Goal: Task Accomplishment & Management: Use online tool/utility

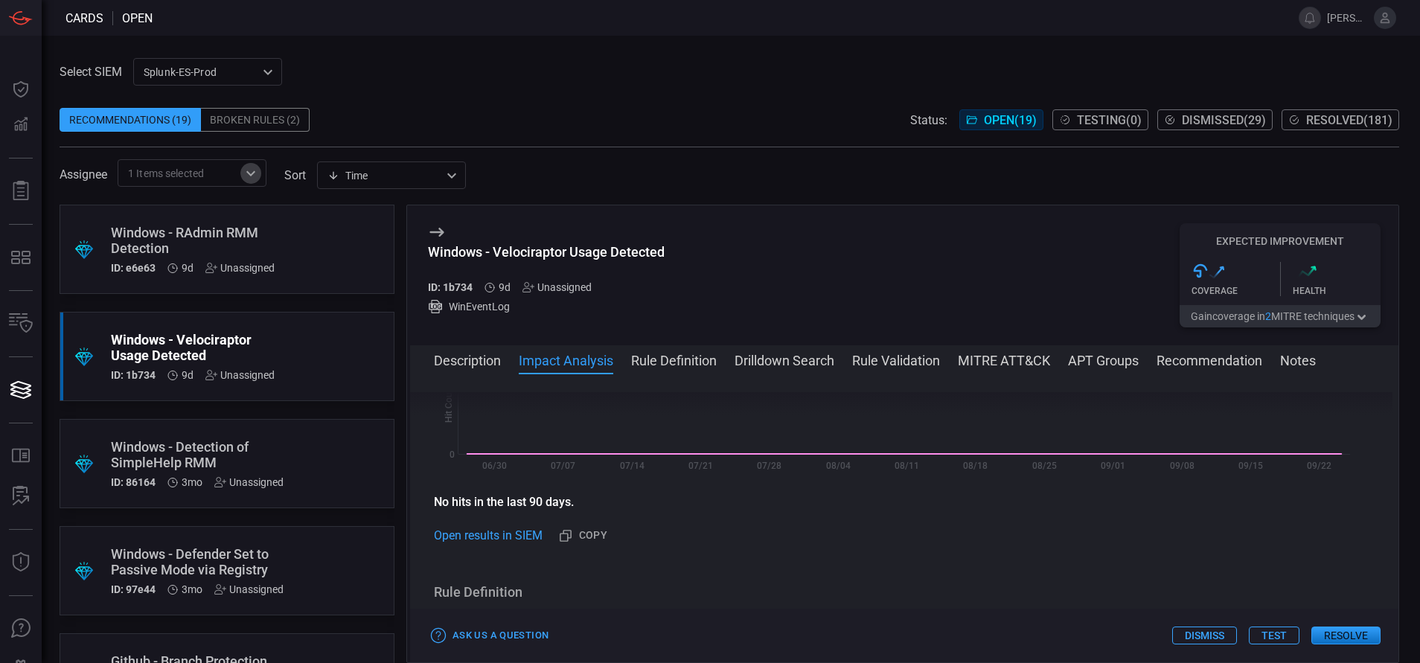
click at [255, 167] on icon "Open" at bounding box center [251, 174] width 18 height 18
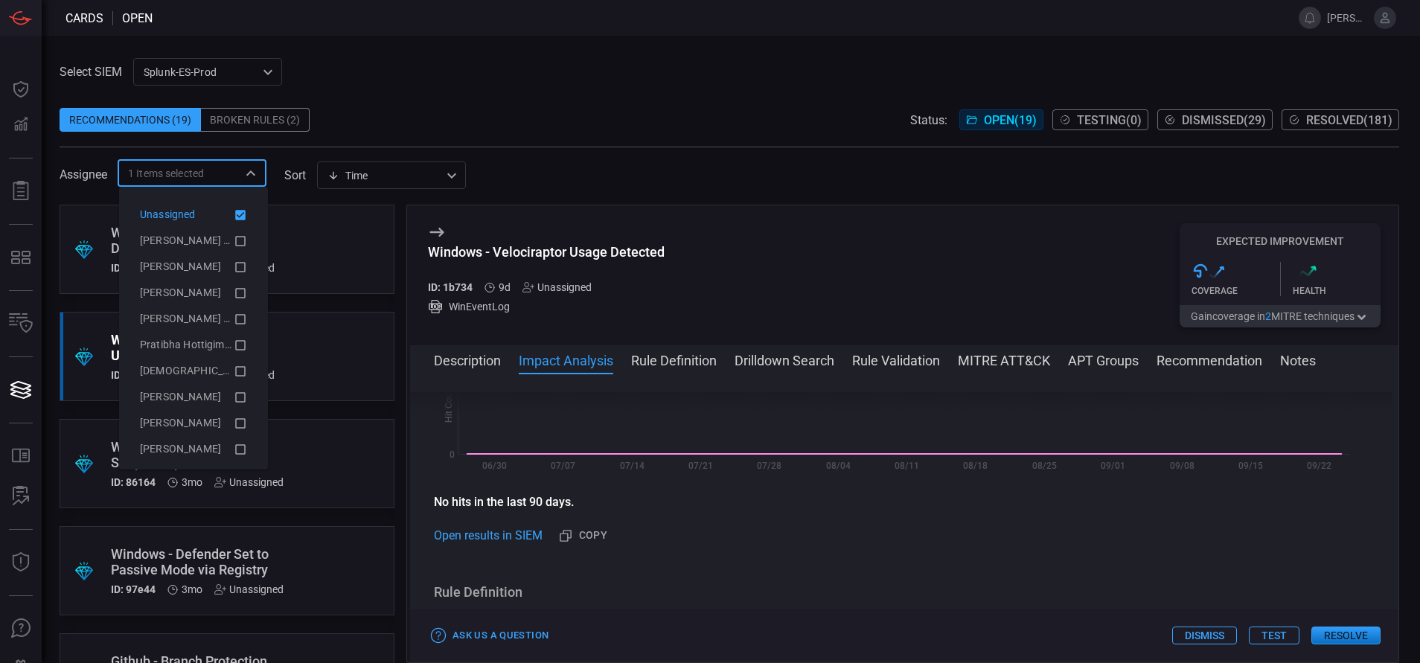
click at [234, 207] on icon at bounding box center [240, 215] width 13 height 18
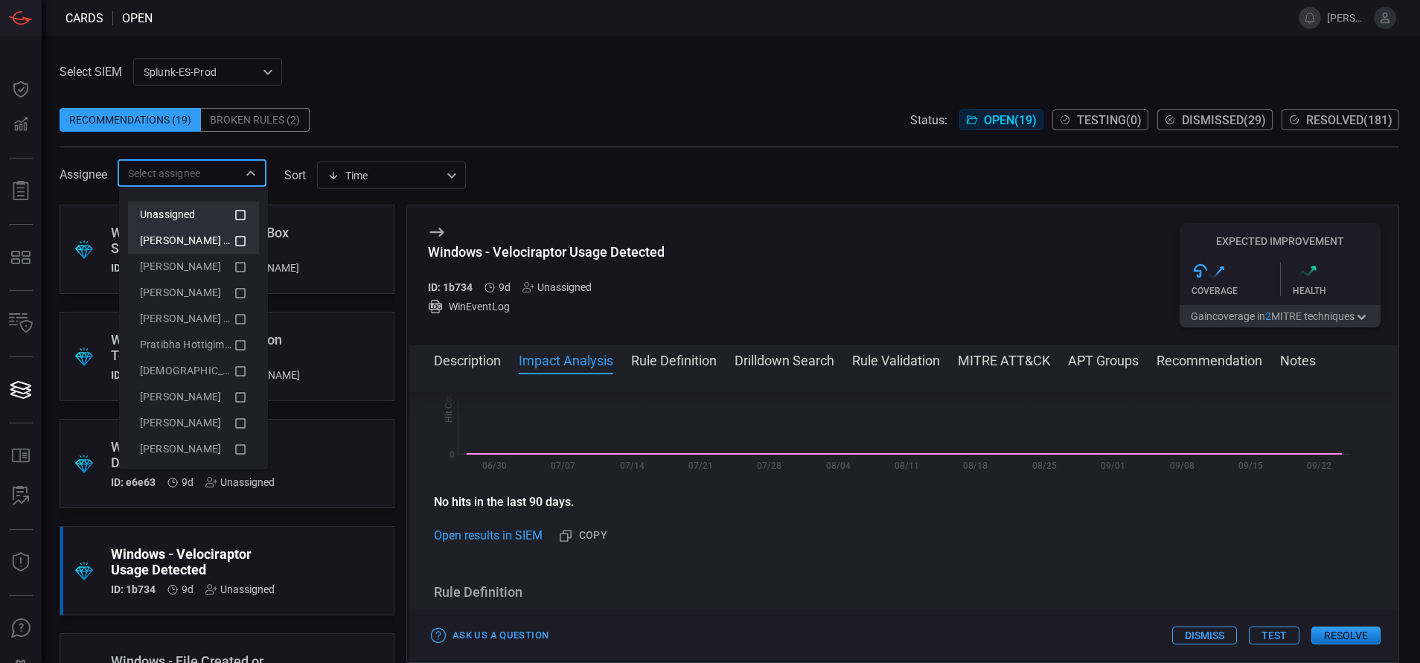
click at [234, 240] on icon at bounding box center [240, 241] width 13 height 18
click at [517, 37] on div "Select SIEM Splunk-ES-Prod 0faf634c-0f6c-403d-9a98-5f25c84e76aa ​ Recommendatio…" at bounding box center [731, 350] width 1379 height 628
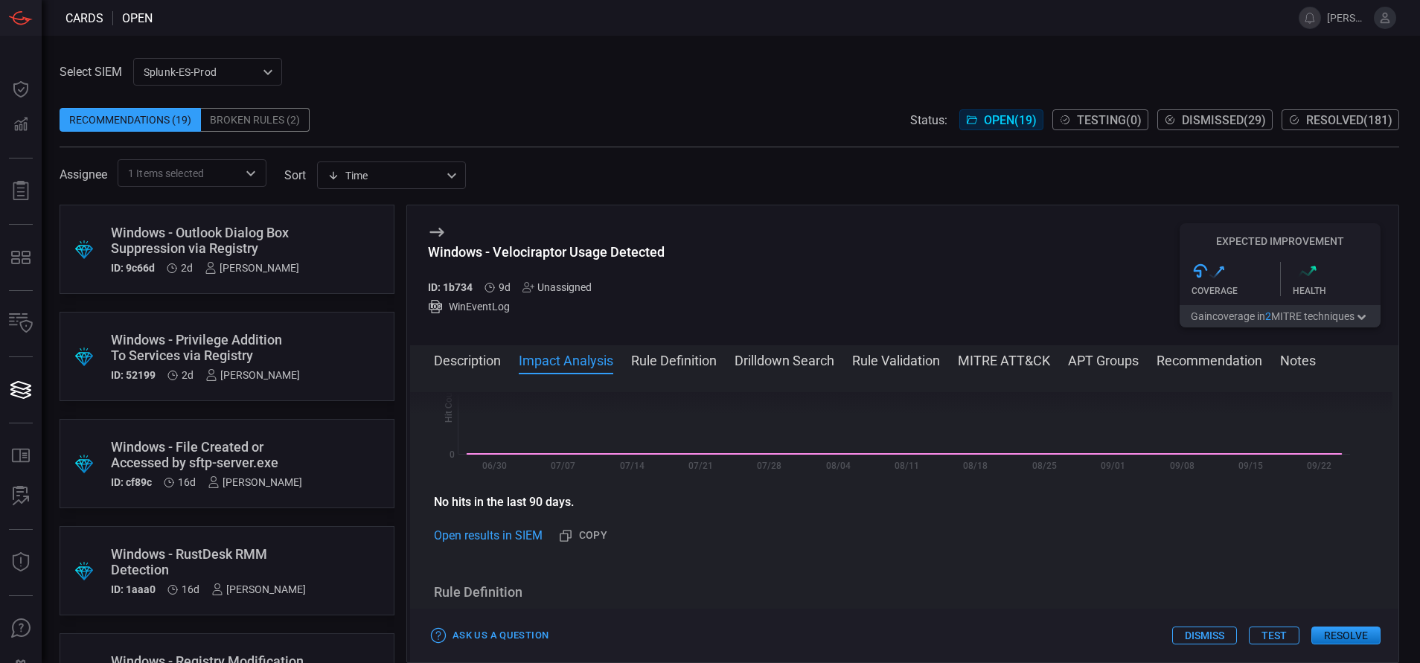
click at [290, 237] on div "Windows - Outlook Dialog Box Suppression via Registry" at bounding box center [205, 240] width 188 height 31
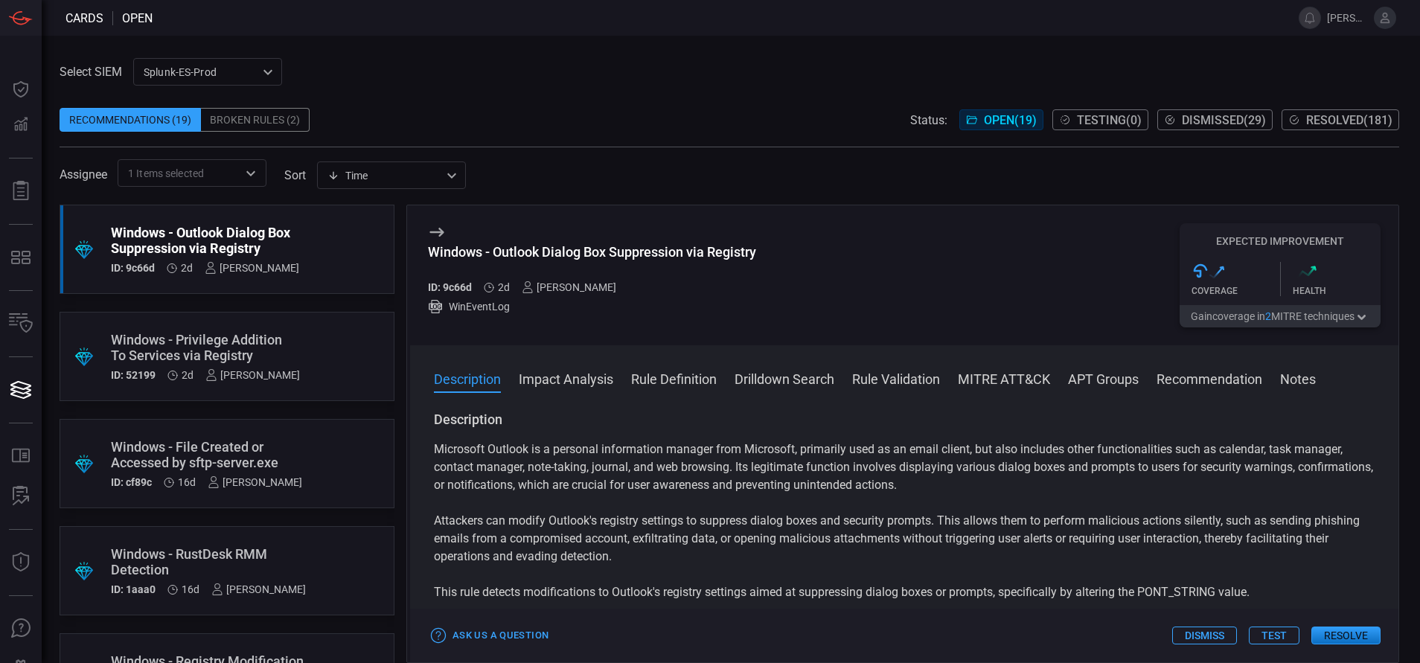
click at [677, 376] on button "Rule Definition" at bounding box center [674, 378] width 86 height 18
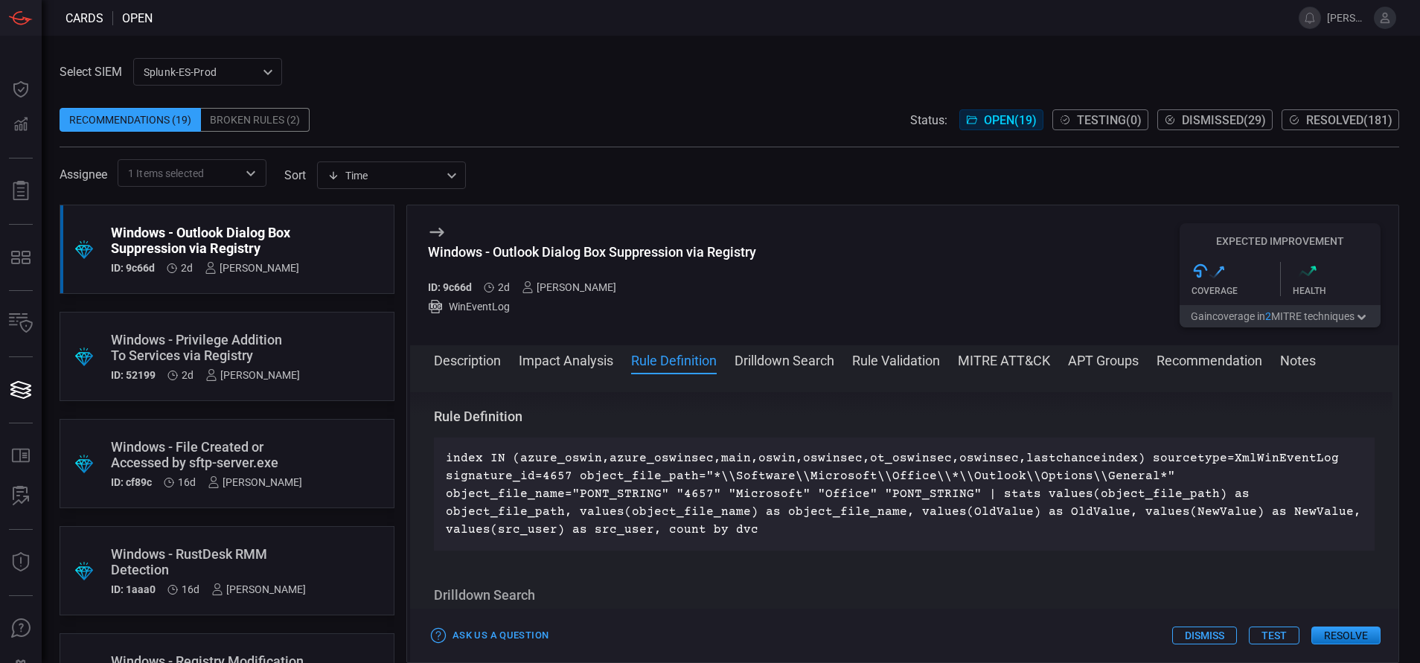
scroll to position [538, 0]
drag, startPoint x: 570, startPoint y: 472, endPoint x: 445, endPoint y: 477, distance: 125.2
click at [445, 477] on div "index IN (azure_oswin,azure_oswinsec,main,oswin,oswinsec,ot_oswinsec,oswinsec,l…" at bounding box center [904, 493] width 941 height 113
copy p "signature_id=4657"
drag, startPoint x: 762, startPoint y: 380, endPoint x: 710, endPoint y: 371, distance: 52.0
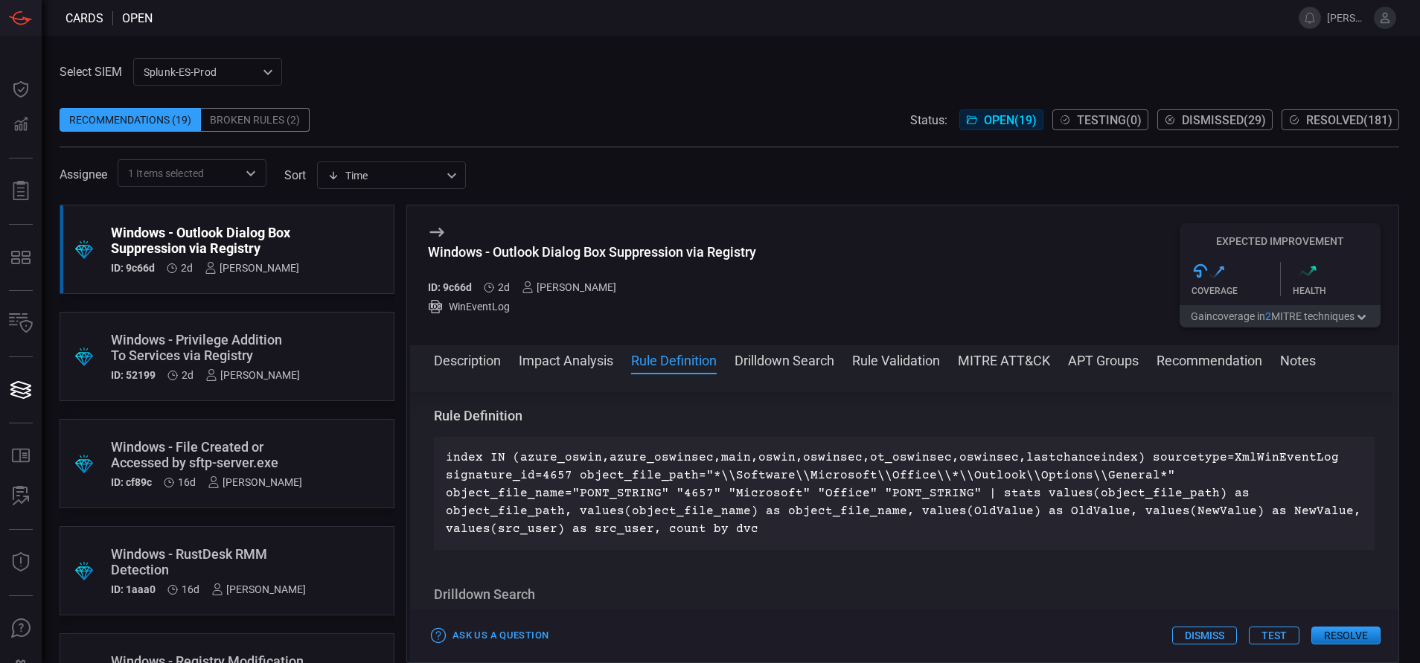
click at [710, 371] on span at bounding box center [904, 380] width 989 height 24
drag, startPoint x: 762, startPoint y: 248, endPoint x: 442, endPoint y: 244, distance: 320.1
click at [442, 244] on div "Windows - Outlook Dialog Box Suppression via Registry ID: 9c66d 2d [PERSON_NAME…" at bounding box center [904, 275] width 989 height 140
click at [770, 244] on div "Windows - Outlook Dialog Box Suppression via Registry ID: 9c66d 2d [PERSON_NAME…" at bounding box center [904, 275] width 989 height 140
drag, startPoint x: 763, startPoint y: 248, endPoint x: 419, endPoint y: 248, distance: 343.9
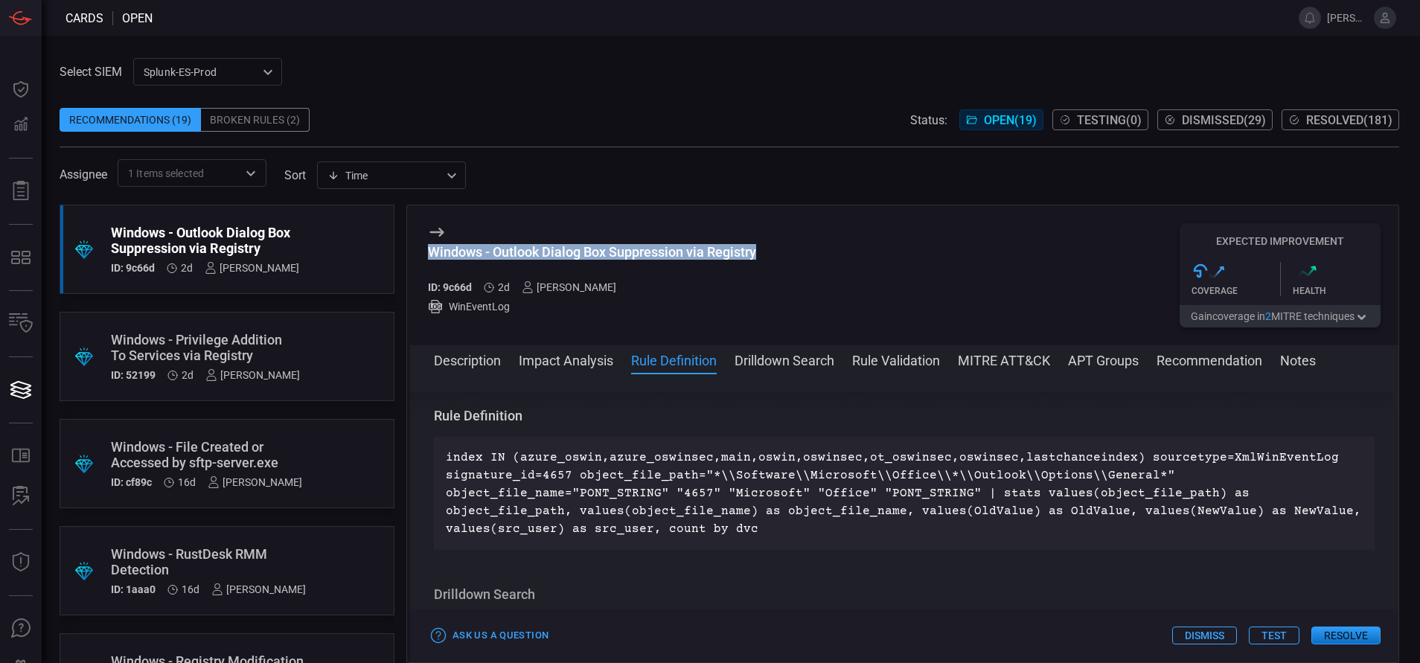
click at [419, 248] on div "Windows - Outlook Dialog Box Suppression via Registry ID: 9c66d 2d [PERSON_NAME…" at bounding box center [904, 275] width 989 height 140
copy div "Windows - Outlook Dialog Box Suppression via Registry"
click at [1021, 361] on button "MITRE ATT&CK" at bounding box center [1004, 360] width 92 height 18
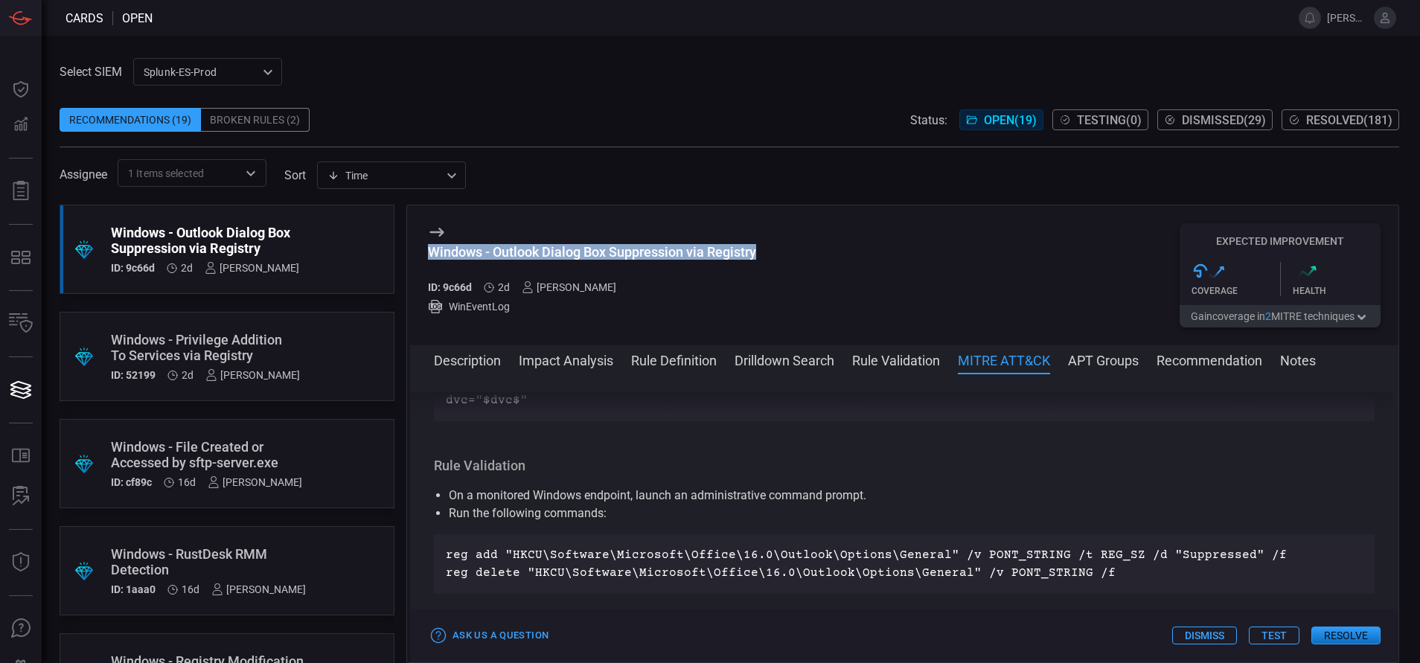
scroll to position [1015, 0]
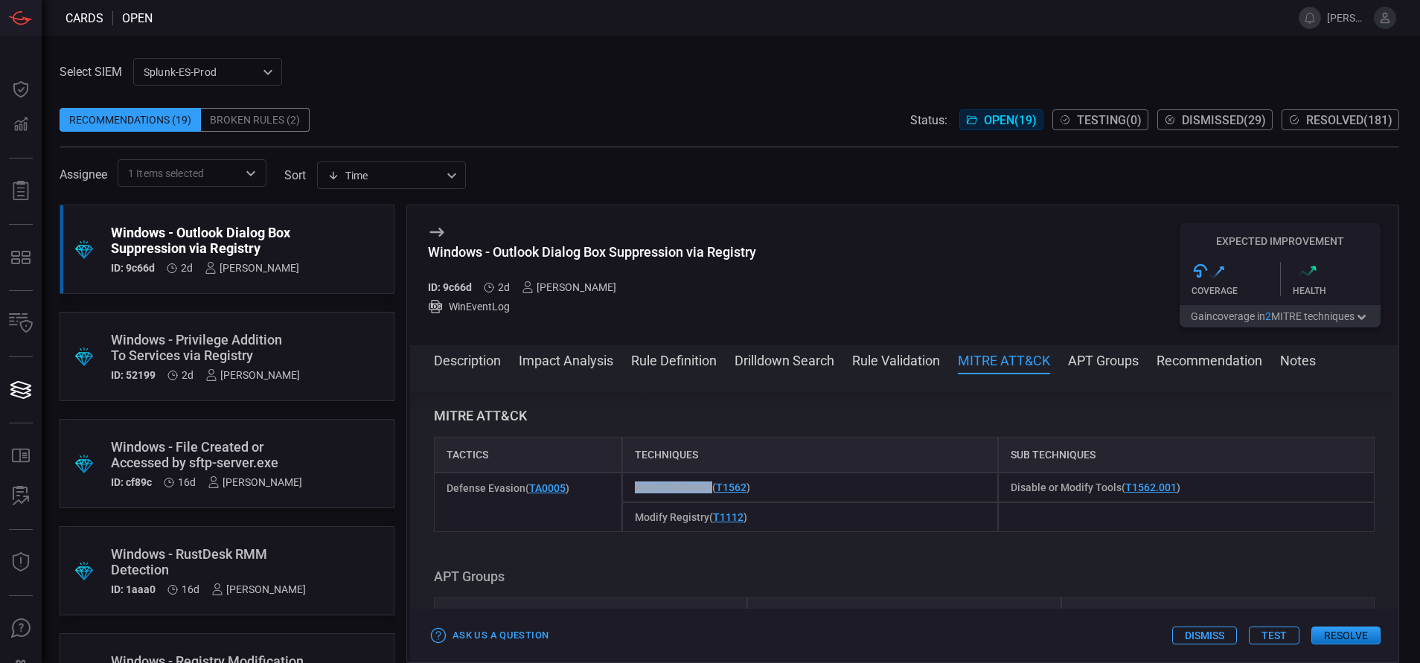
drag, startPoint x: 709, startPoint y: 484, endPoint x: 627, endPoint y: 493, distance: 82.4
click at [627, 493] on div "Impair Defenses ( T1562 )" at bounding box center [810, 488] width 377 height 30
copy span "Impair Defenses"
drag, startPoint x: 1109, startPoint y: 488, endPoint x: 998, endPoint y: 485, distance: 111.7
click at [998, 485] on div "Disable or Modify Tools ( T1562.001 )" at bounding box center [1186, 488] width 377 height 30
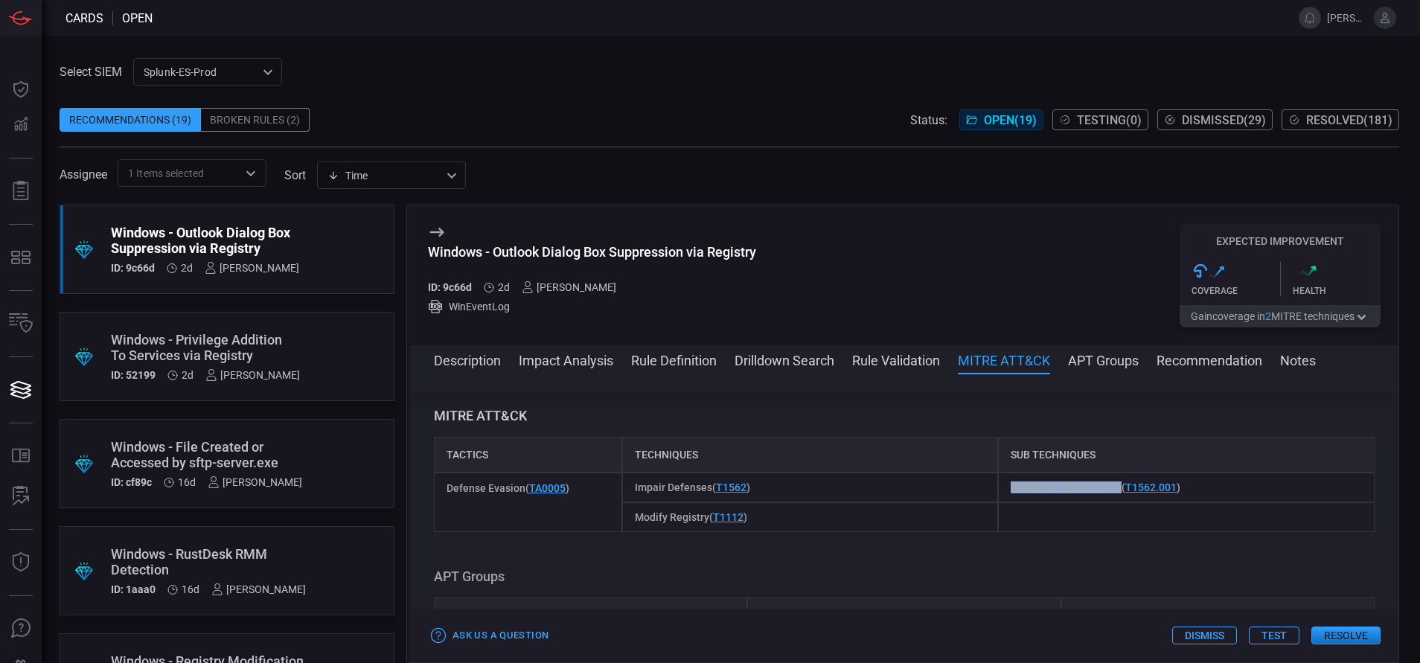
copy span "Disable or Modify Tools"
drag, startPoint x: 706, startPoint y: 515, endPoint x: 631, endPoint y: 528, distance: 76.2
click at [631, 528] on div "Modify Registry ( T1112 )" at bounding box center [810, 517] width 377 height 30
copy span "Modify Registry"
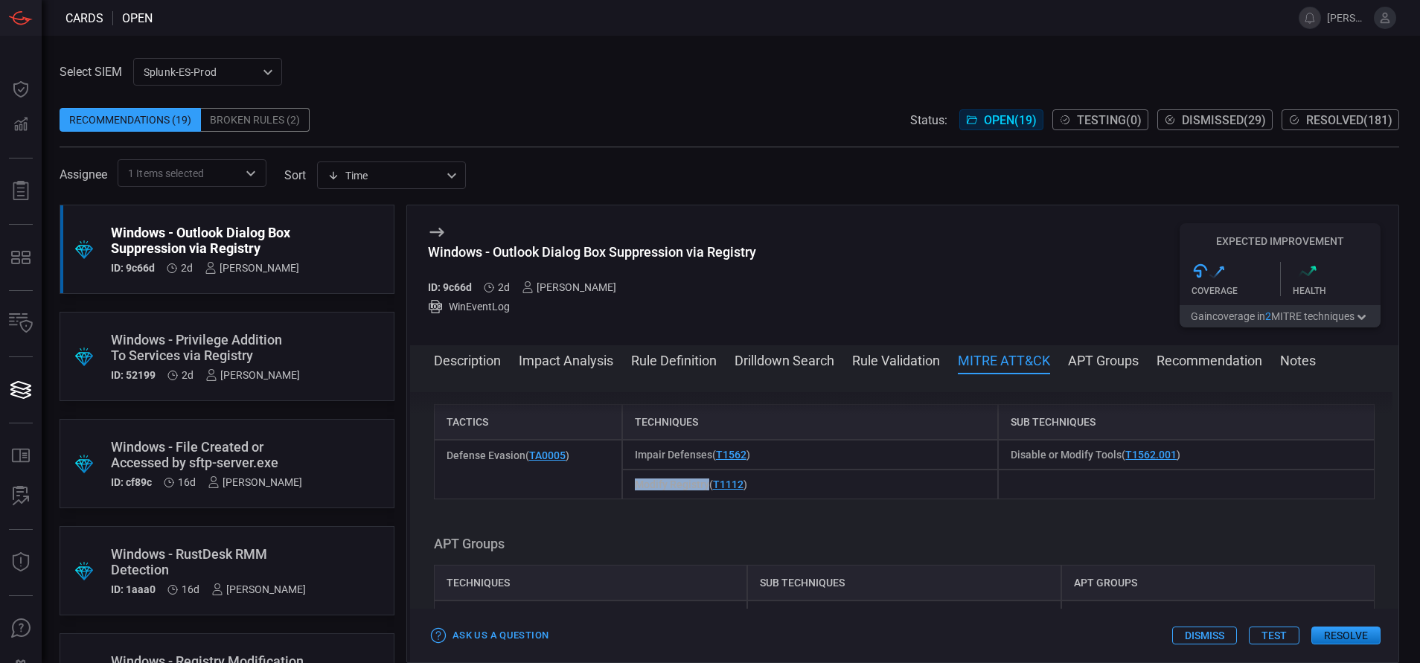
scroll to position [1048, 0]
click at [697, 363] on button "Rule Definition" at bounding box center [674, 360] width 86 height 18
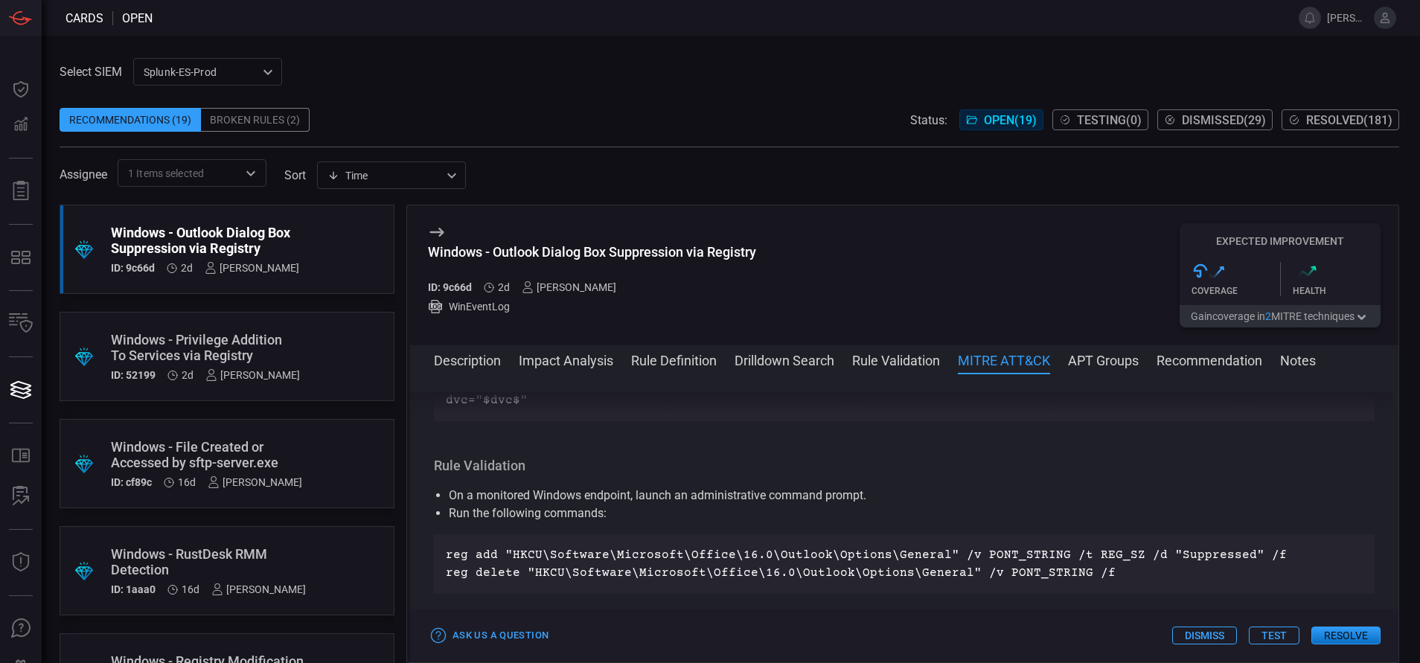
scroll to position [538, 0]
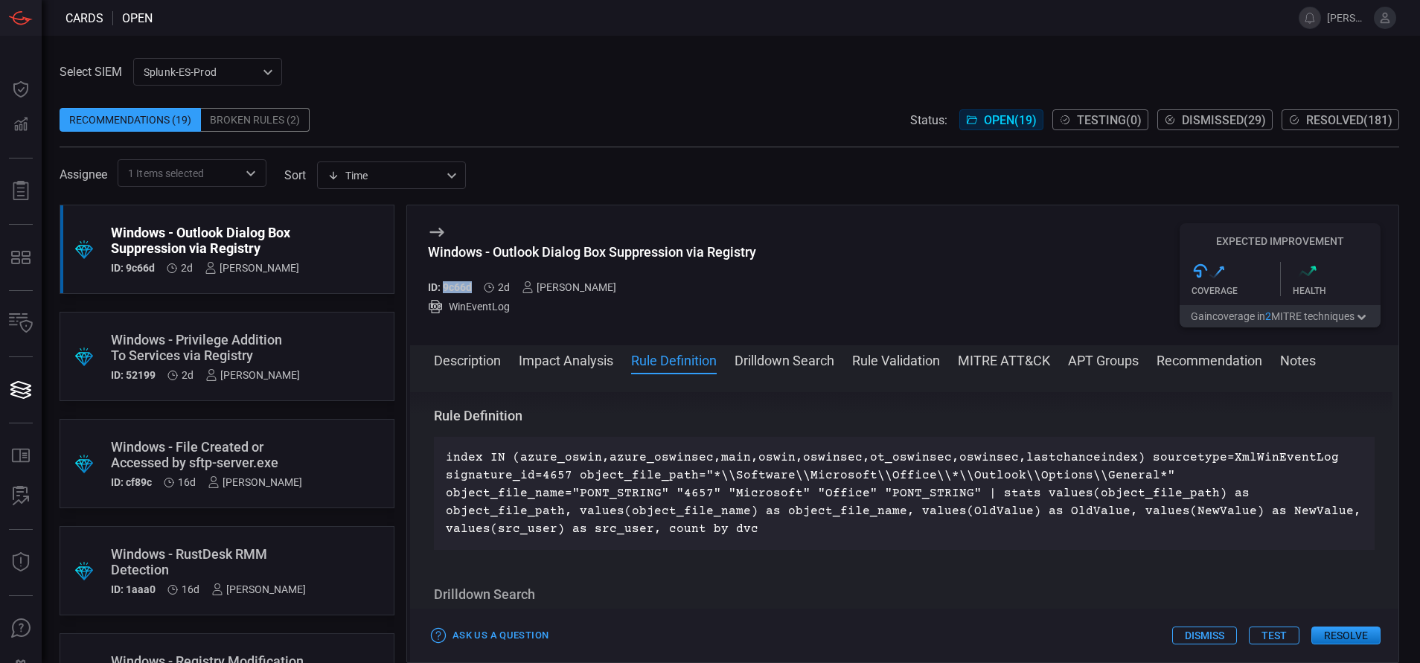
drag, startPoint x: 473, startPoint y: 286, endPoint x: 445, endPoint y: 284, distance: 27.6
click at [445, 284] on div "ID: 9c66d 2d [PERSON_NAME]" at bounding box center [592, 287] width 328 height 12
copy h5 "9c66d"
click at [484, 354] on button "Description" at bounding box center [467, 360] width 67 height 18
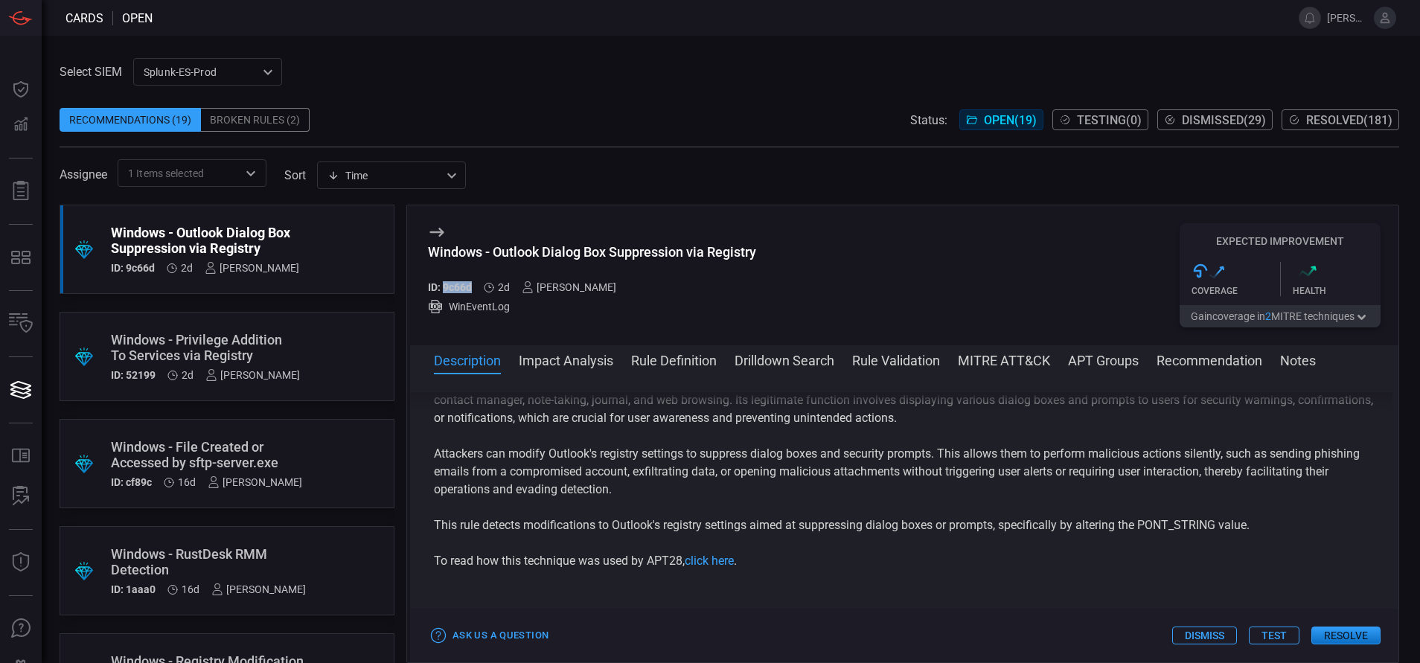
scroll to position [49, 0]
click at [727, 562] on link "click here" at bounding box center [709, 560] width 49 height 14
click at [695, 361] on button "Rule Definition" at bounding box center [674, 360] width 86 height 18
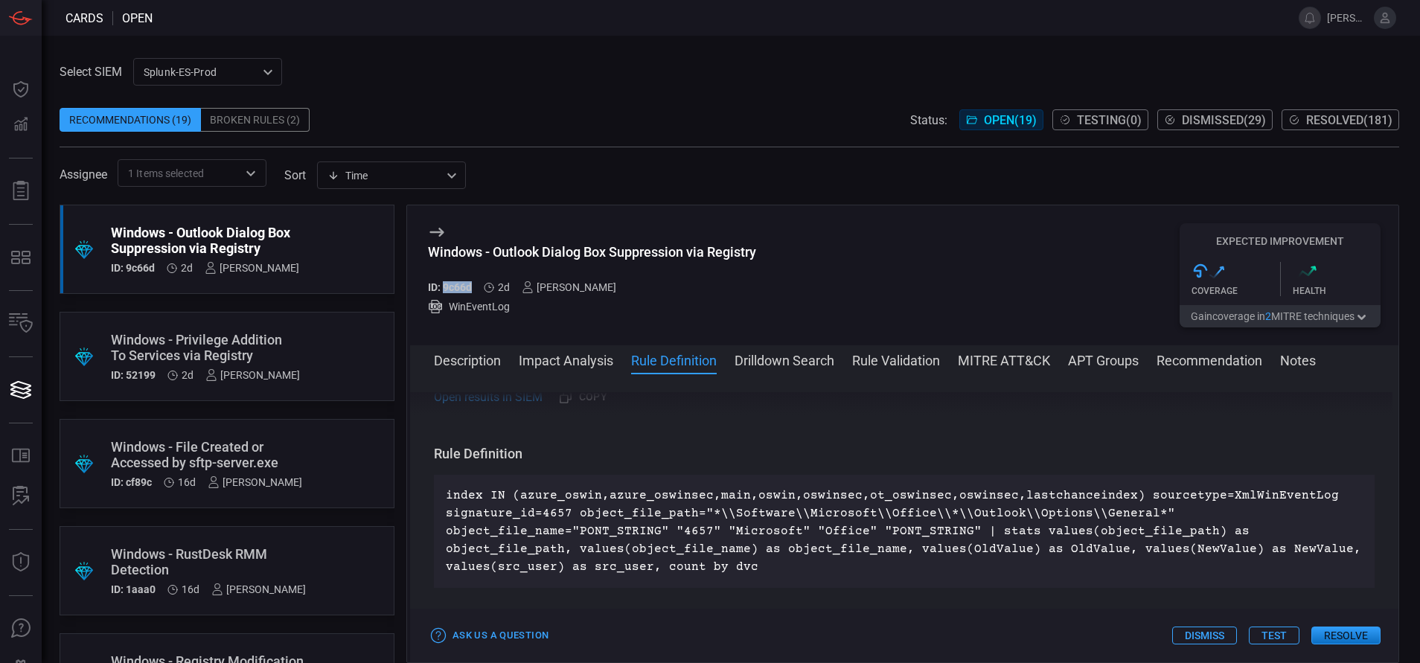
scroll to position [538, 0]
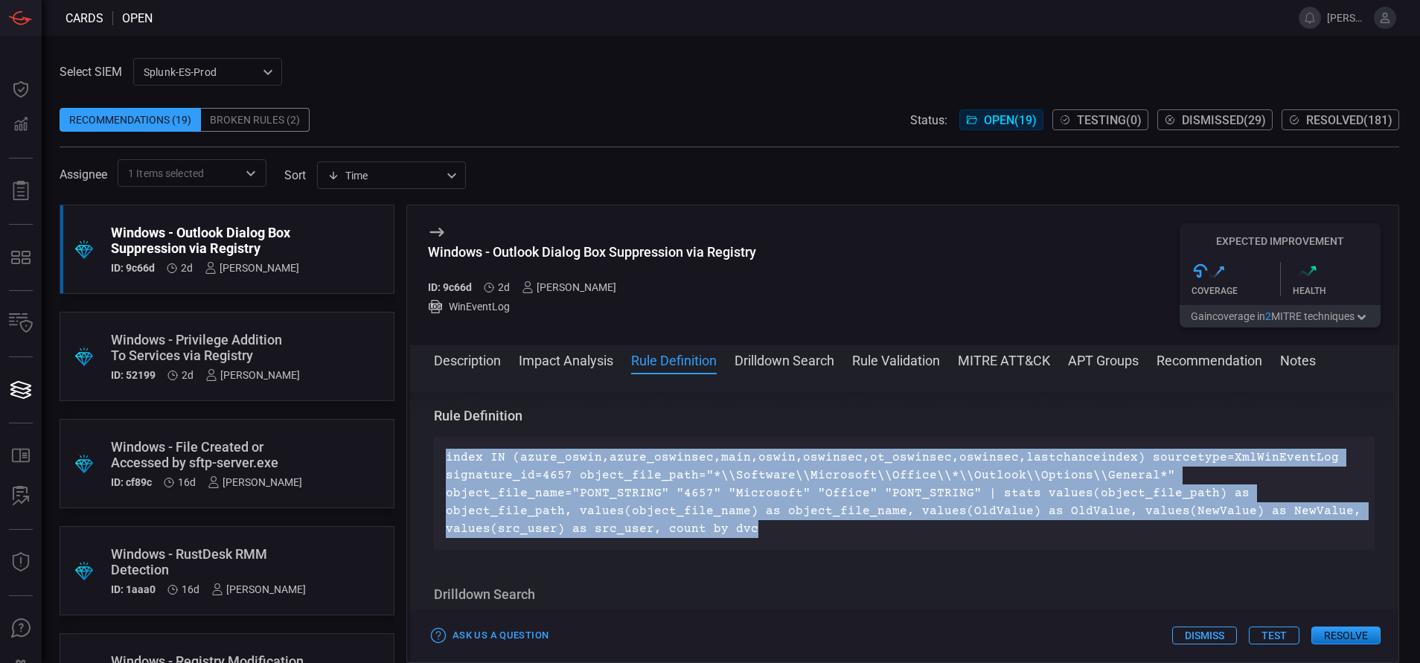
drag, startPoint x: 609, startPoint y: 523, endPoint x: 421, endPoint y: 462, distance: 197.5
click at [421, 462] on div "Description Microsoft Outlook is a personal information manager from Microsoft,…" at bounding box center [904, 515] width 989 height 246
copy p "index IN (azure_oswin,azure_oswinsec,main,oswin,oswinsec,ot_oswinsec,oswinsec,l…"
click at [989, 360] on button "MITRE ATT&CK" at bounding box center [1004, 360] width 92 height 18
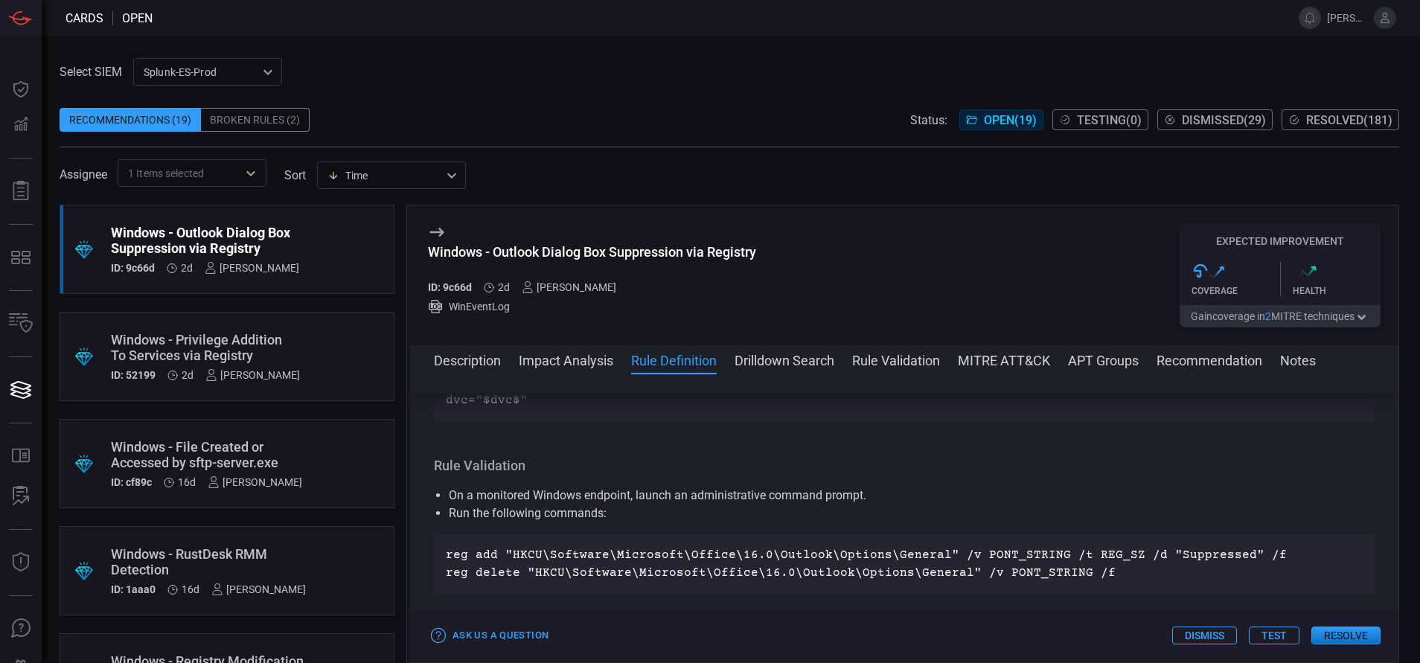
scroll to position [1015, 0]
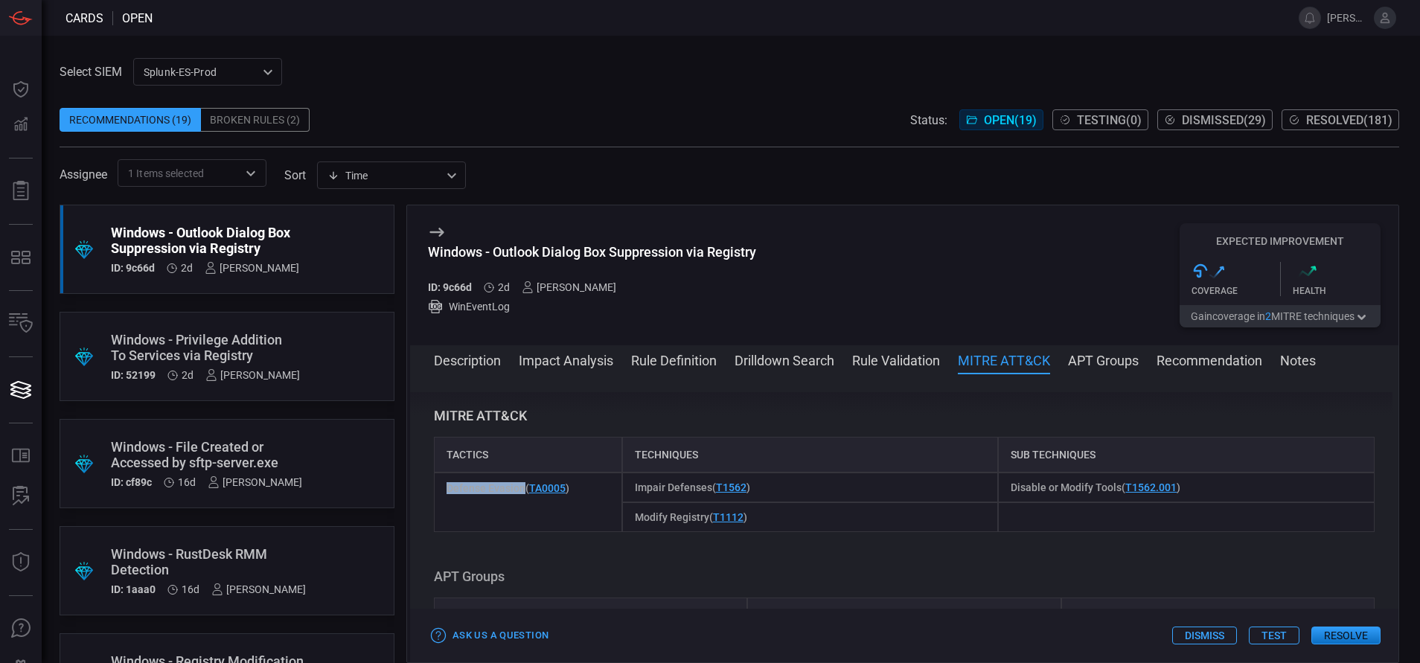
drag, startPoint x: 445, startPoint y: 494, endPoint x: 523, endPoint y: 487, distance: 78.5
click at [523, 487] on div "Defense Evasion ( TA0005 )" at bounding box center [528, 503] width 188 height 60
copy span "Defense Evasion"
click at [1338, 638] on button "Resolve" at bounding box center [1346, 636] width 69 height 18
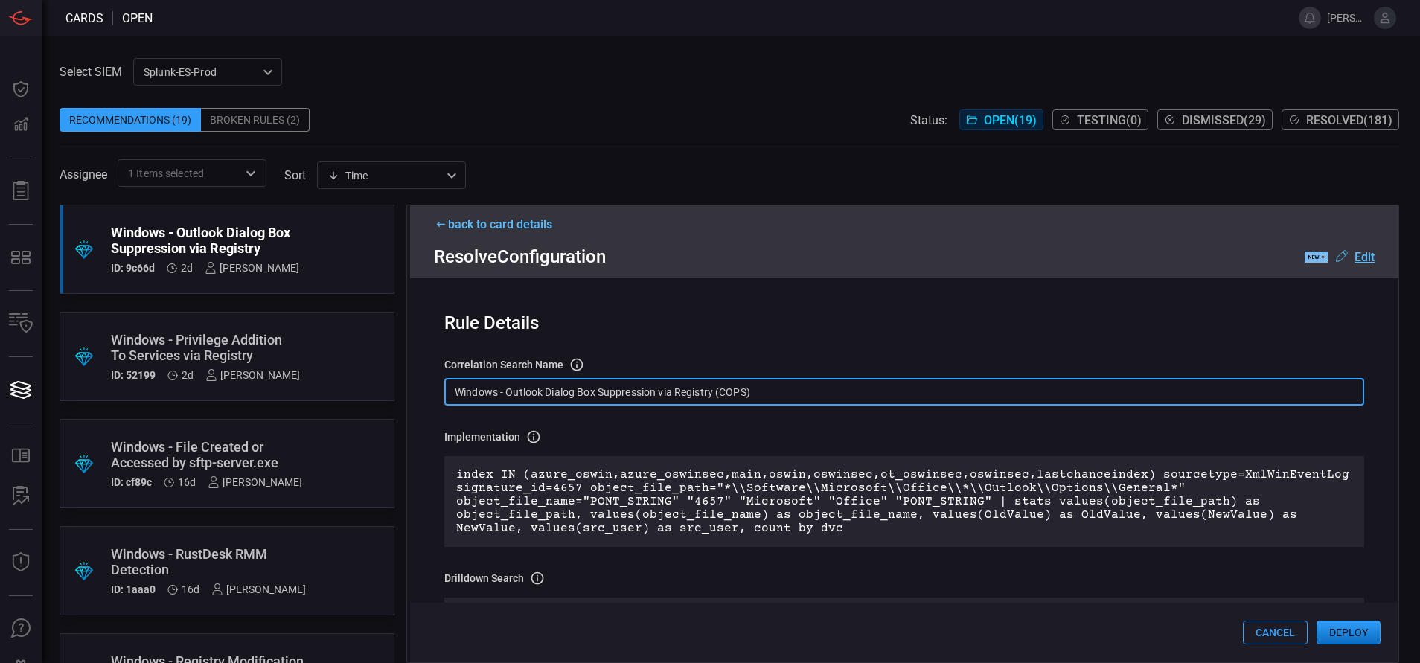
click at [770, 393] on input "Windows - Outlook Dialog Box Suppression via Registry (COPS)" at bounding box center [904, 392] width 920 height 28
paste input "Reg - Outlook Dialog Box Suppression via Registry"
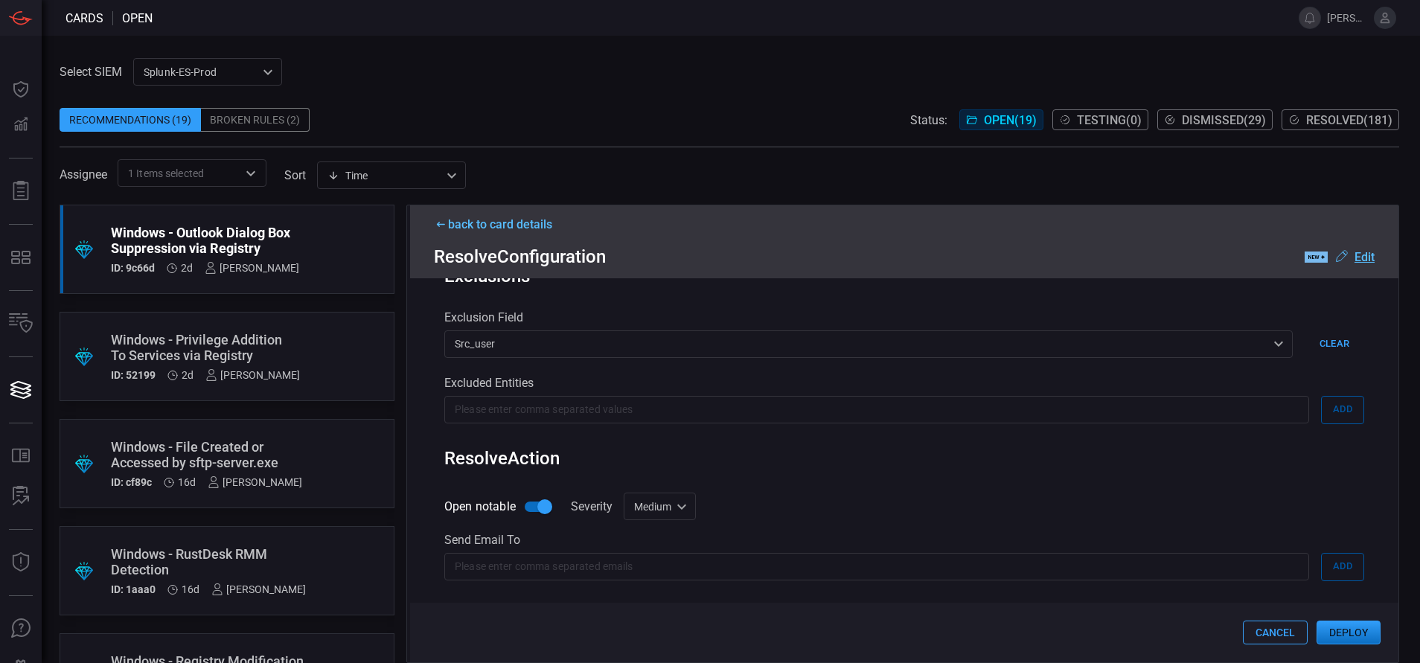
scroll to position [714, 0]
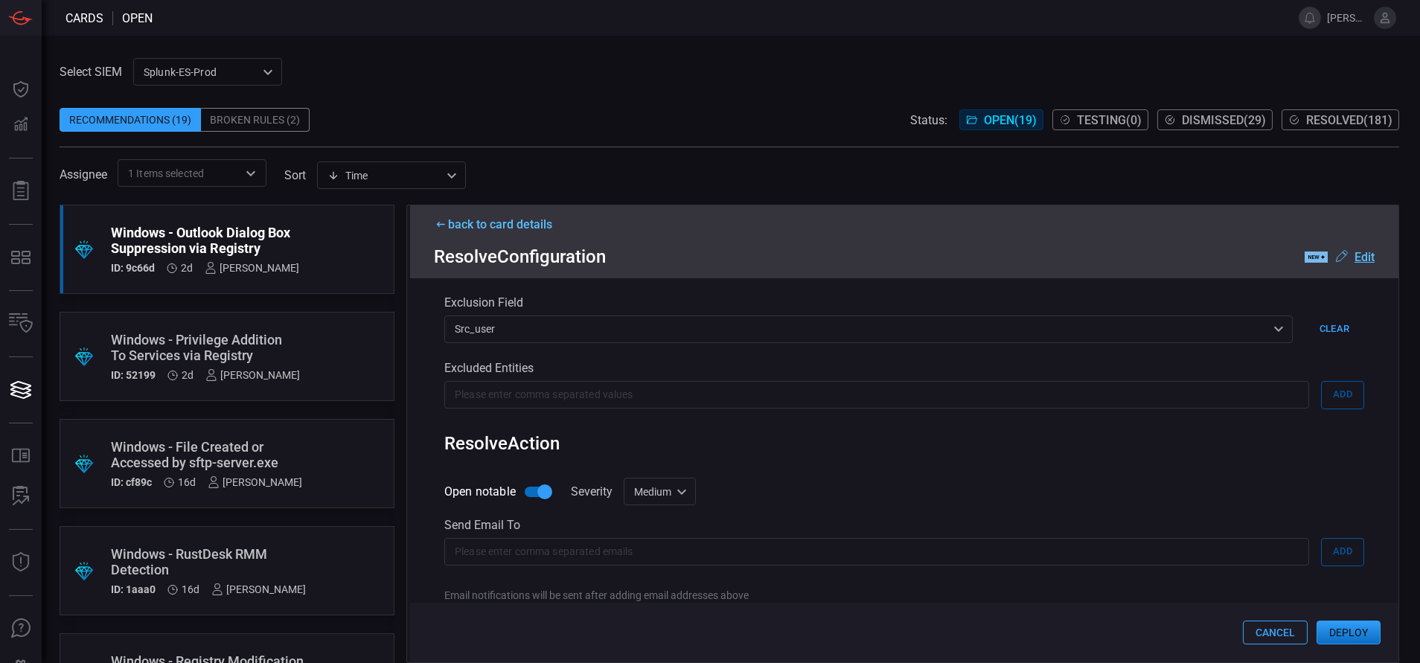
type input "Win Reg - Outlook Dialog Box Suppression via Registry"
click at [678, 490] on div "Medium medium Informational Low Medium High Critical ​" at bounding box center [660, 492] width 72 height 28
click at [663, 547] on li "Low" at bounding box center [661, 552] width 89 height 25
type input "low"
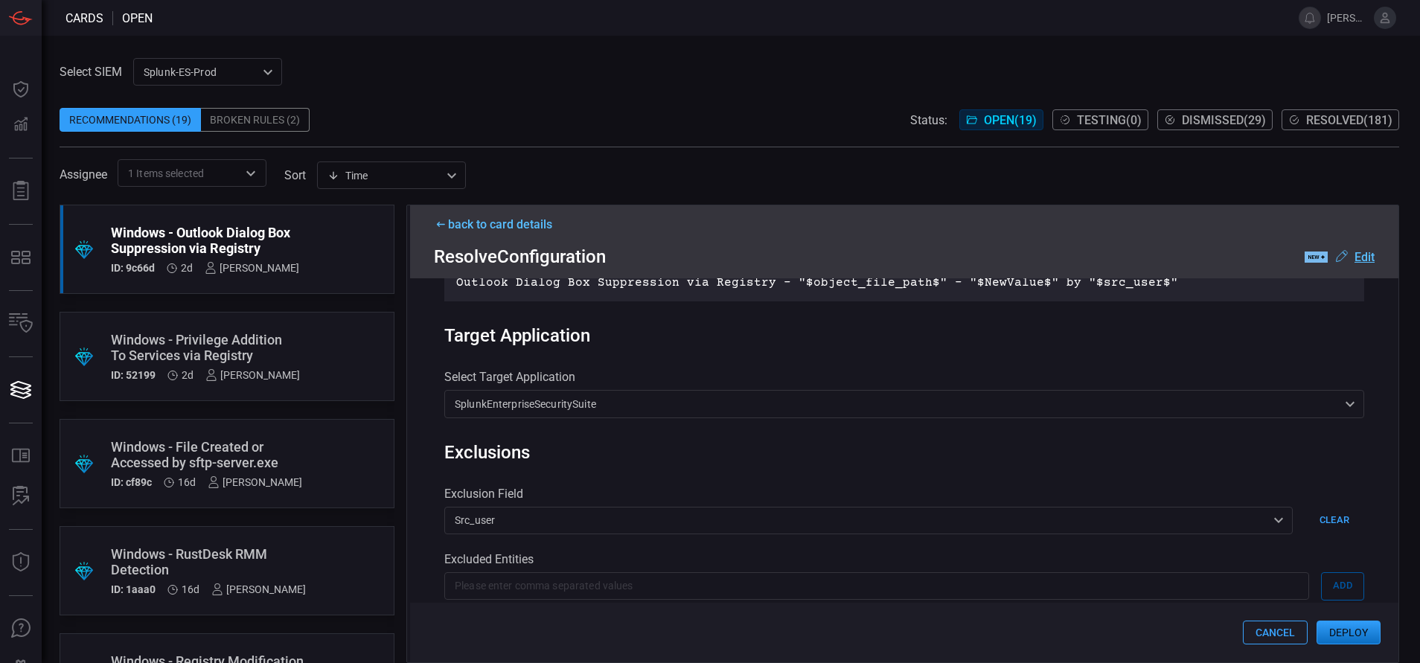
scroll to position [522, 0]
click at [1333, 628] on button "Deploy" at bounding box center [1349, 633] width 64 height 24
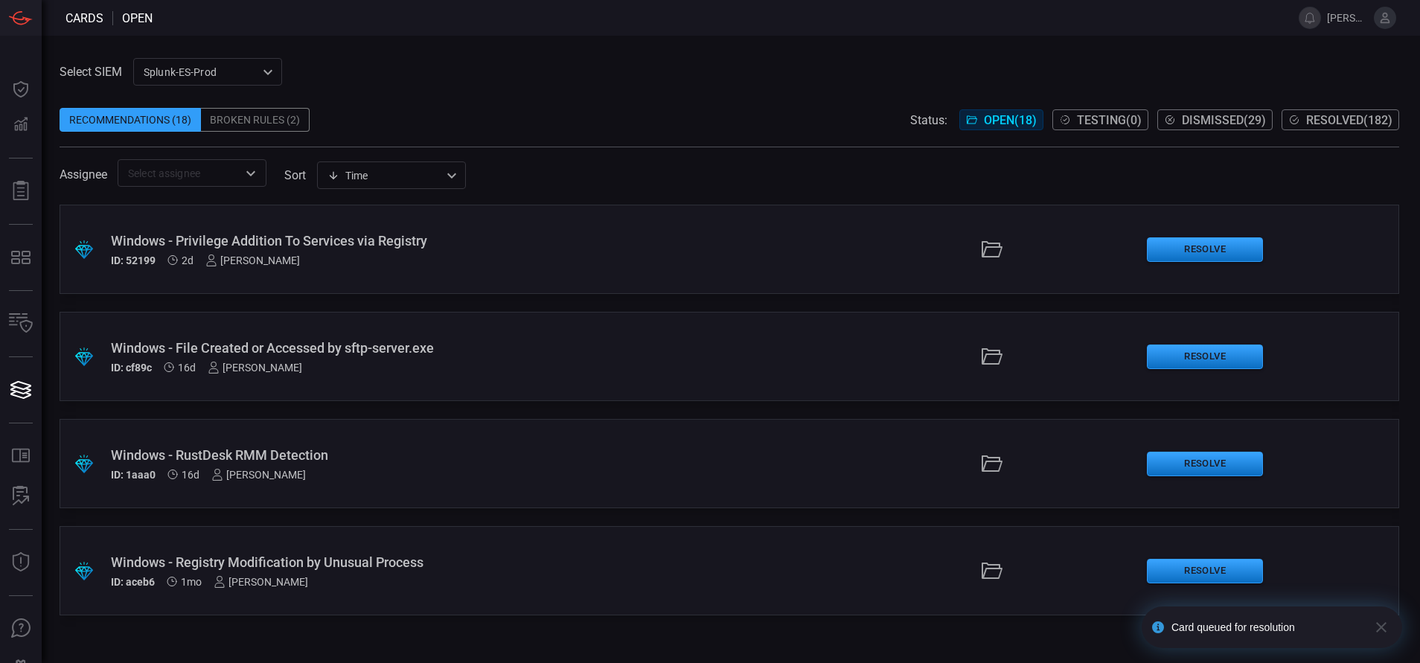
click at [1335, 120] on span "Resolved ( 182 )" at bounding box center [1349, 120] width 86 height 14
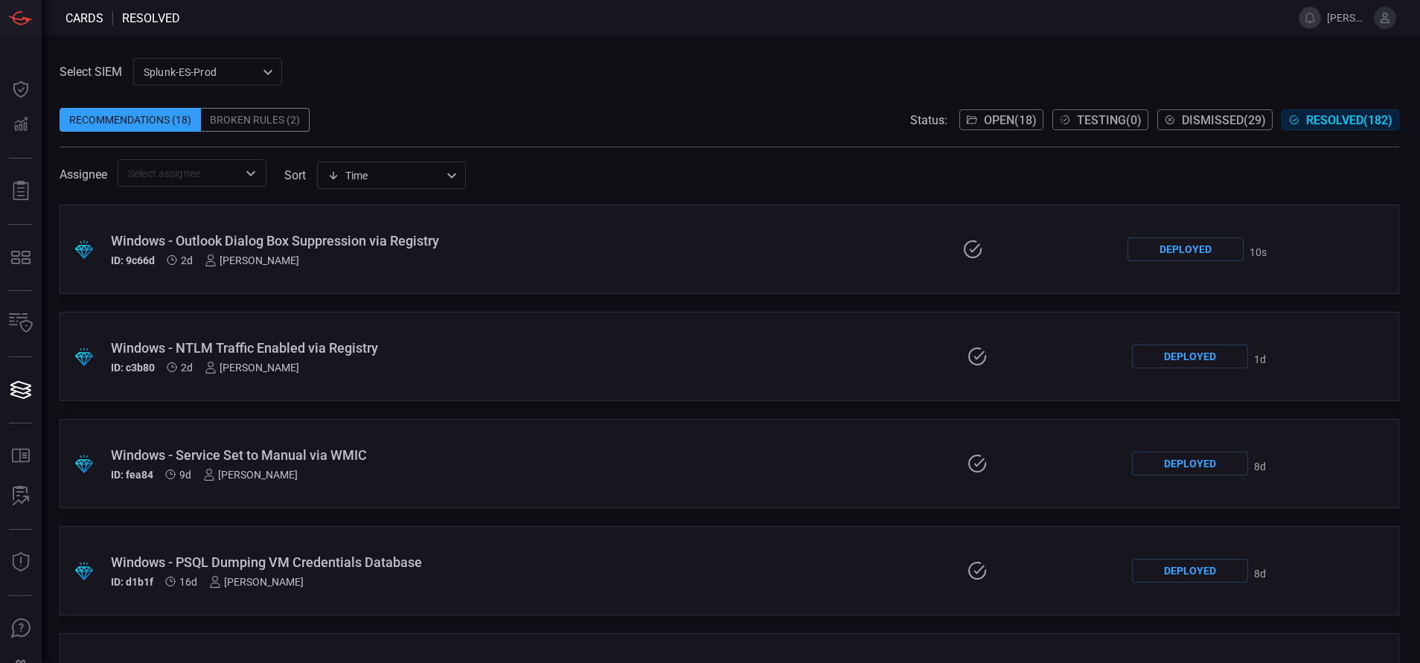
click at [447, 248] on div "Windows - Outlook Dialog Box Suppression via Registry" at bounding box center [339, 241] width 456 height 16
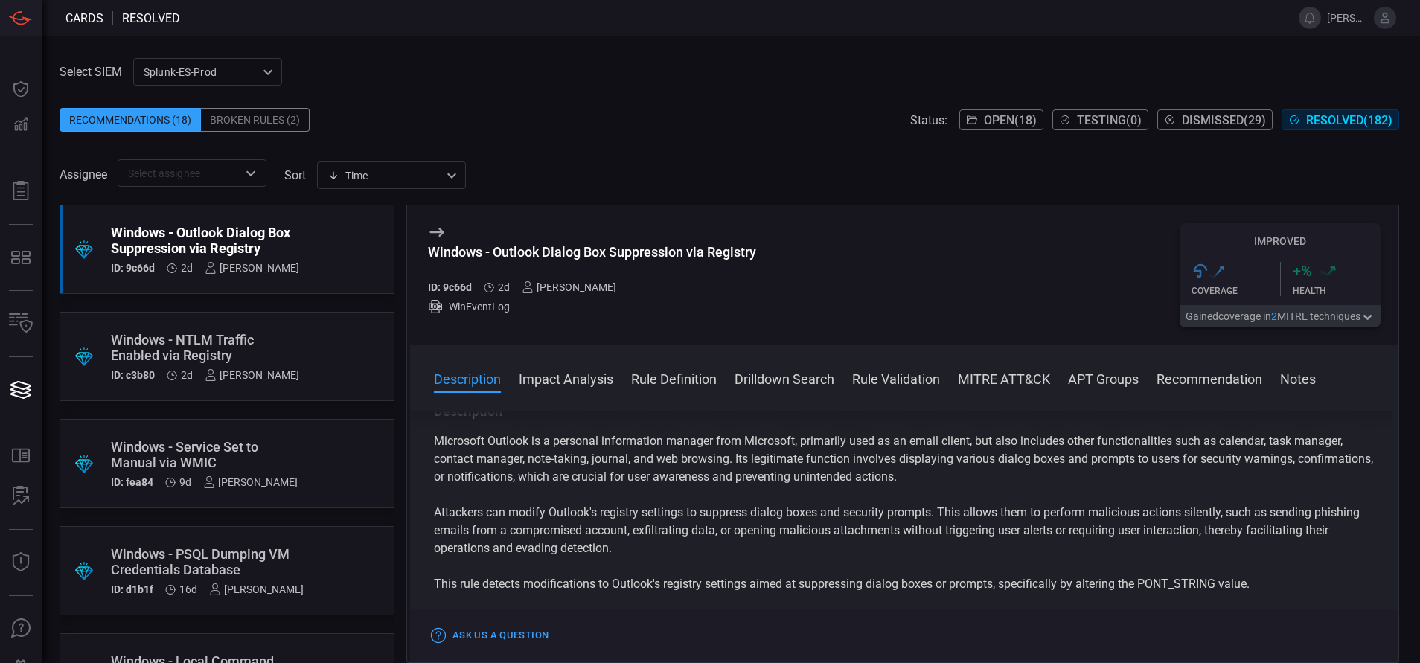
scroll to position [9, 0]
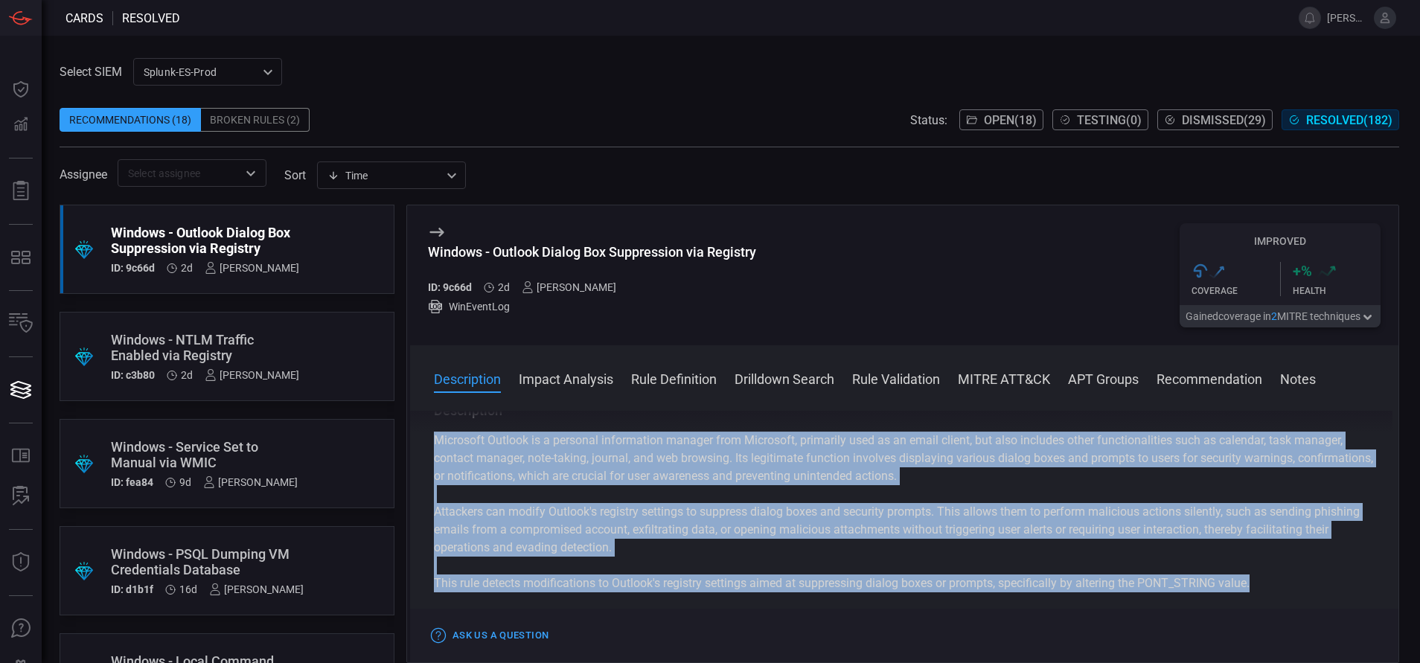
drag, startPoint x: 432, startPoint y: 440, endPoint x: 1257, endPoint y: 586, distance: 837.6
click at [1257, 586] on div "Description Microsoft Outlook is a personal information manager from Microsoft,…" at bounding box center [904, 534] width 989 height 246
copy div "Microsoft Outlook is a personal information manager from Microsoft, primarily u…"
click at [670, 371] on button "Rule Definition" at bounding box center [674, 378] width 86 height 18
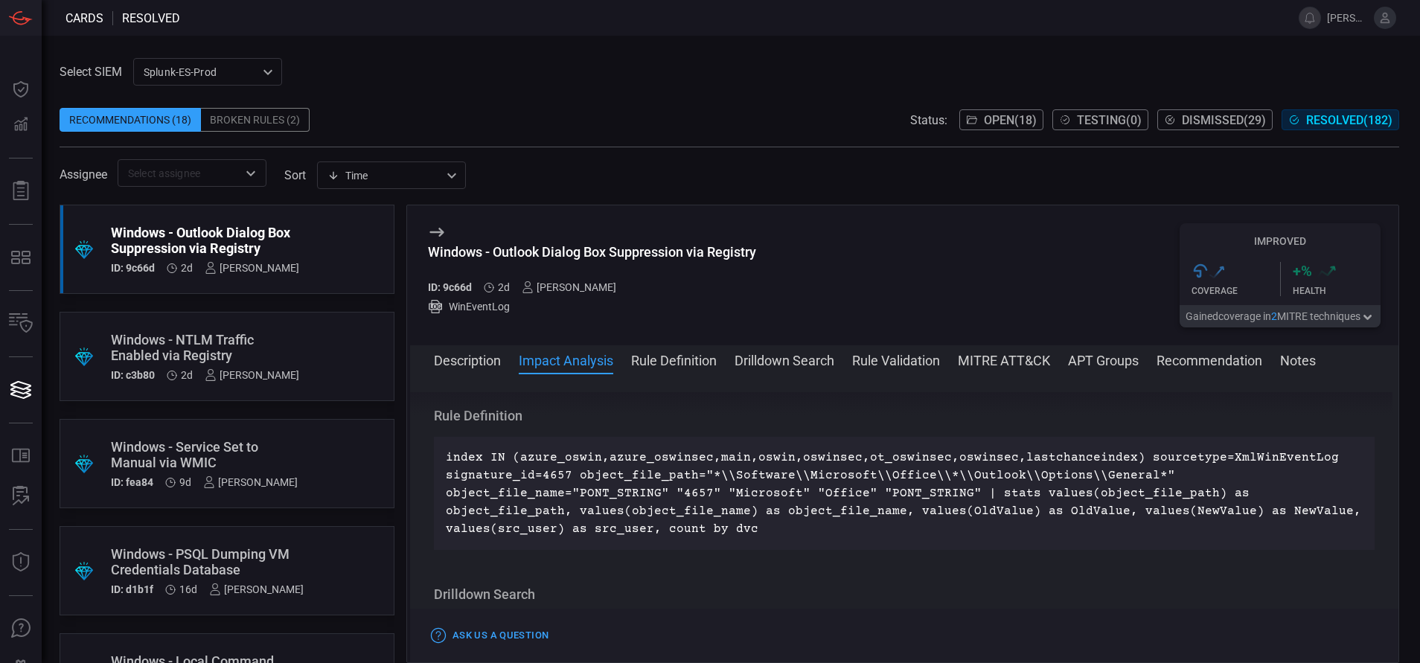
scroll to position [0, 0]
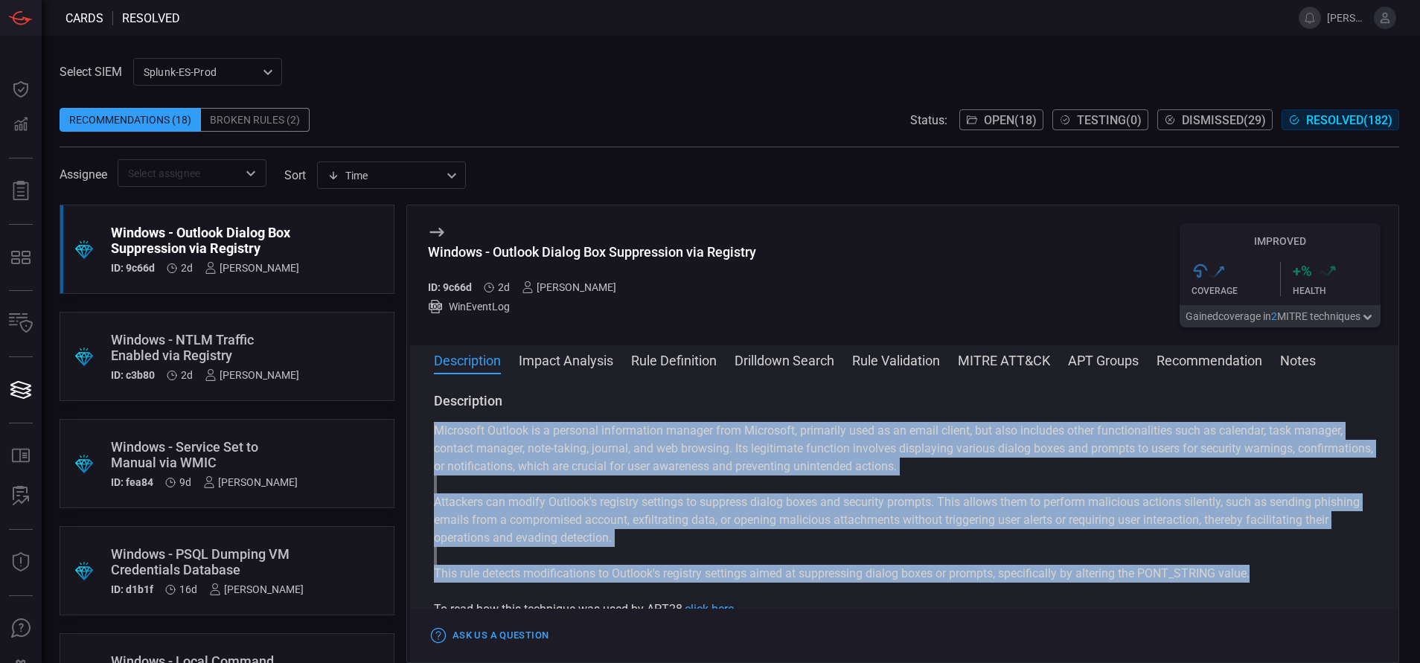
copy div "Microsoft Outlook is a personal information manager from Microsoft, primarily u…"
click at [1012, 115] on span "Open ( 18 )" at bounding box center [1010, 120] width 53 height 14
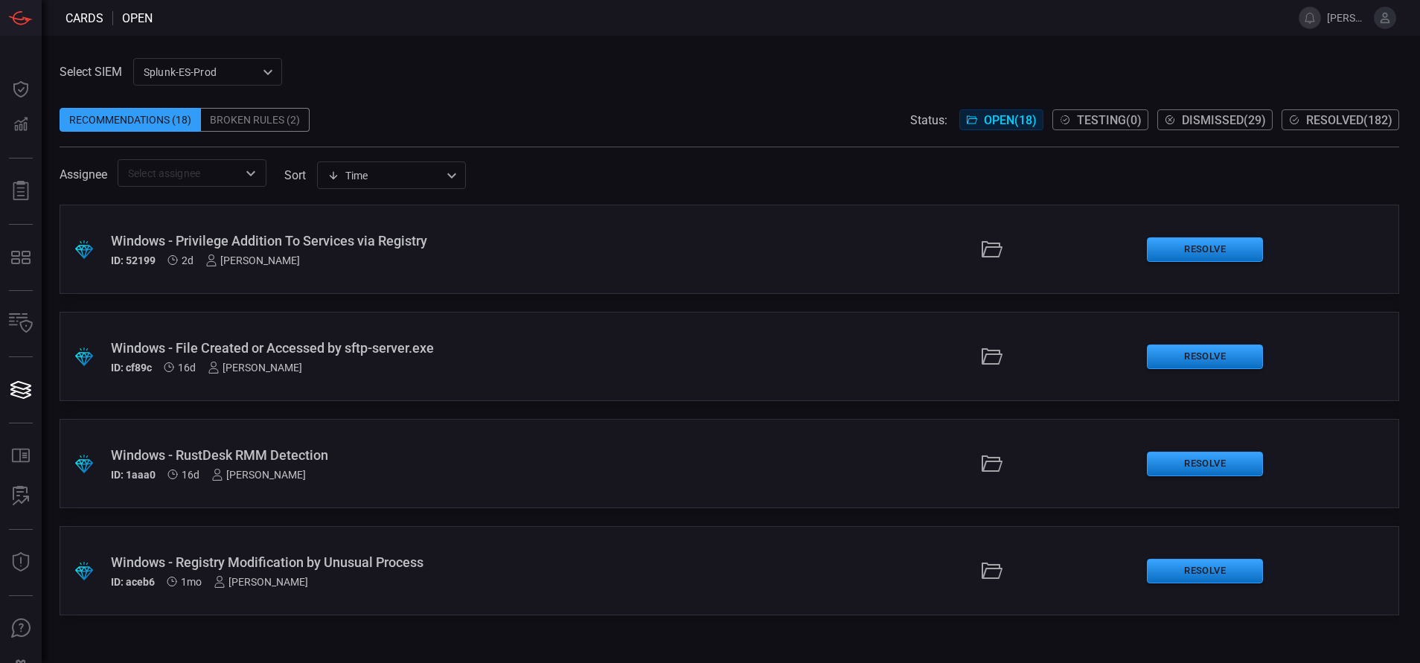
click at [492, 259] on div "ID: 52199 2d [PERSON_NAME]" at bounding box center [345, 261] width 468 height 12
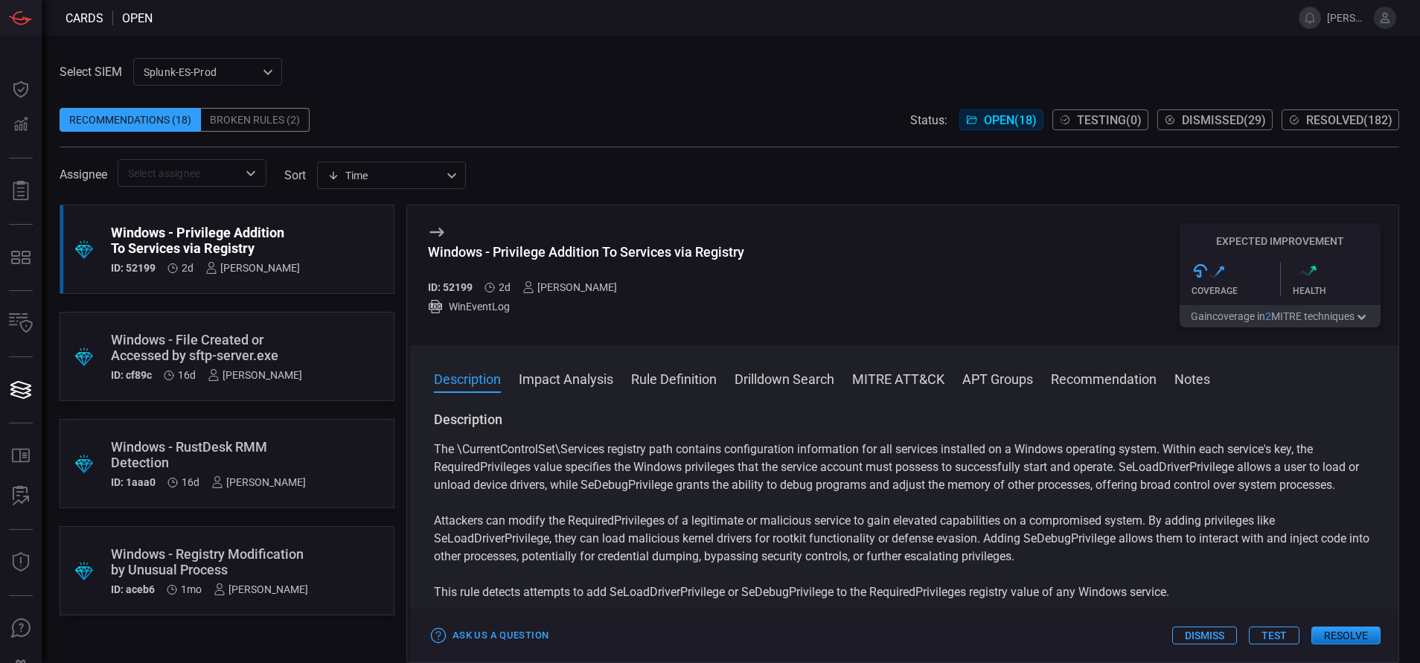
click at [658, 385] on button "Rule Definition" at bounding box center [674, 378] width 86 height 18
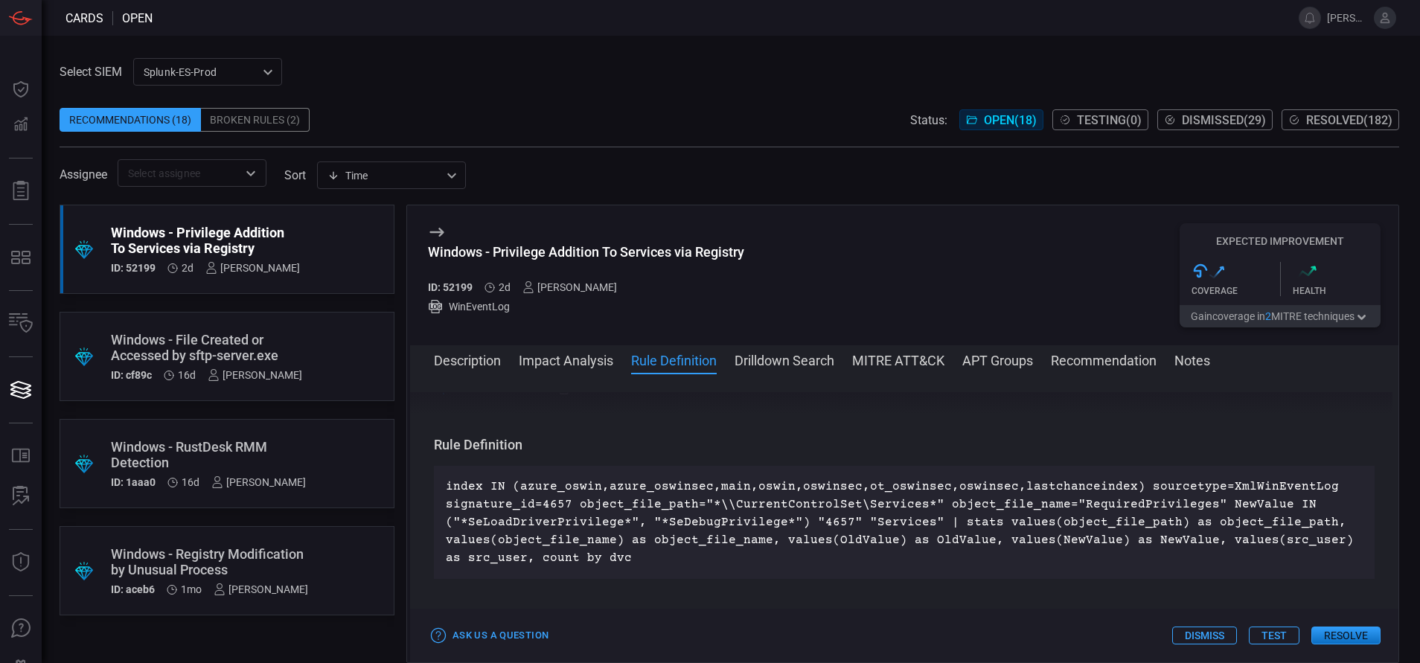
scroll to position [538, 0]
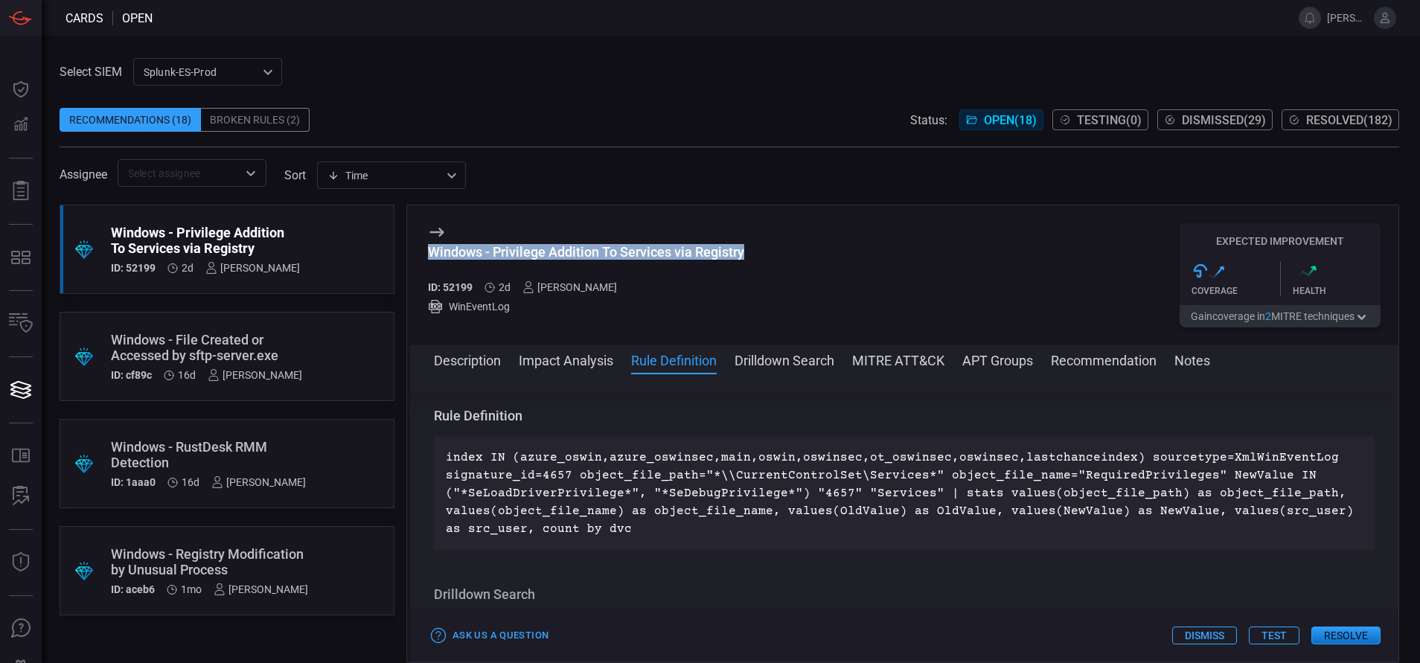
drag, startPoint x: 750, startPoint y: 249, endPoint x: 424, endPoint y: 259, distance: 326.2
click at [424, 259] on div "Windows - Privilege Addition To Services via Registry ID: 52199 2d [PERSON_NAME…" at bounding box center [904, 275] width 989 height 140
click at [888, 354] on button "MITRE ATT&CK" at bounding box center [898, 360] width 92 height 18
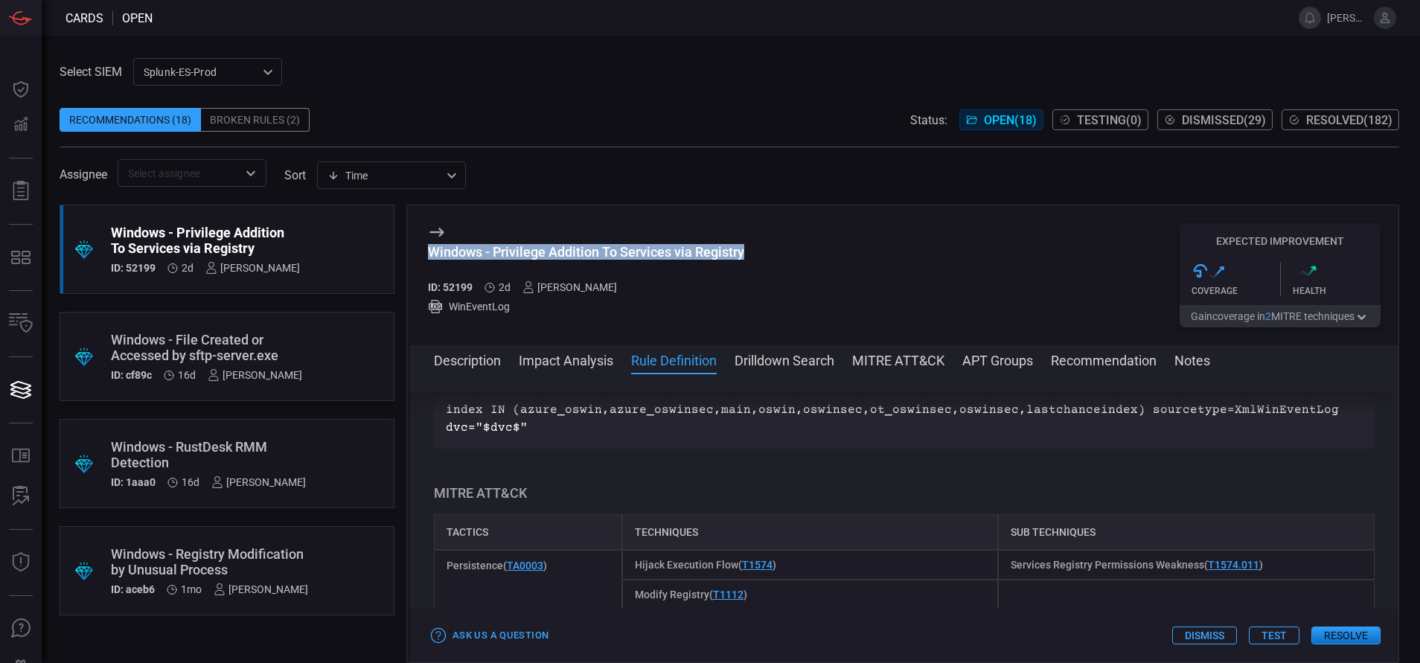
scroll to position [842, 0]
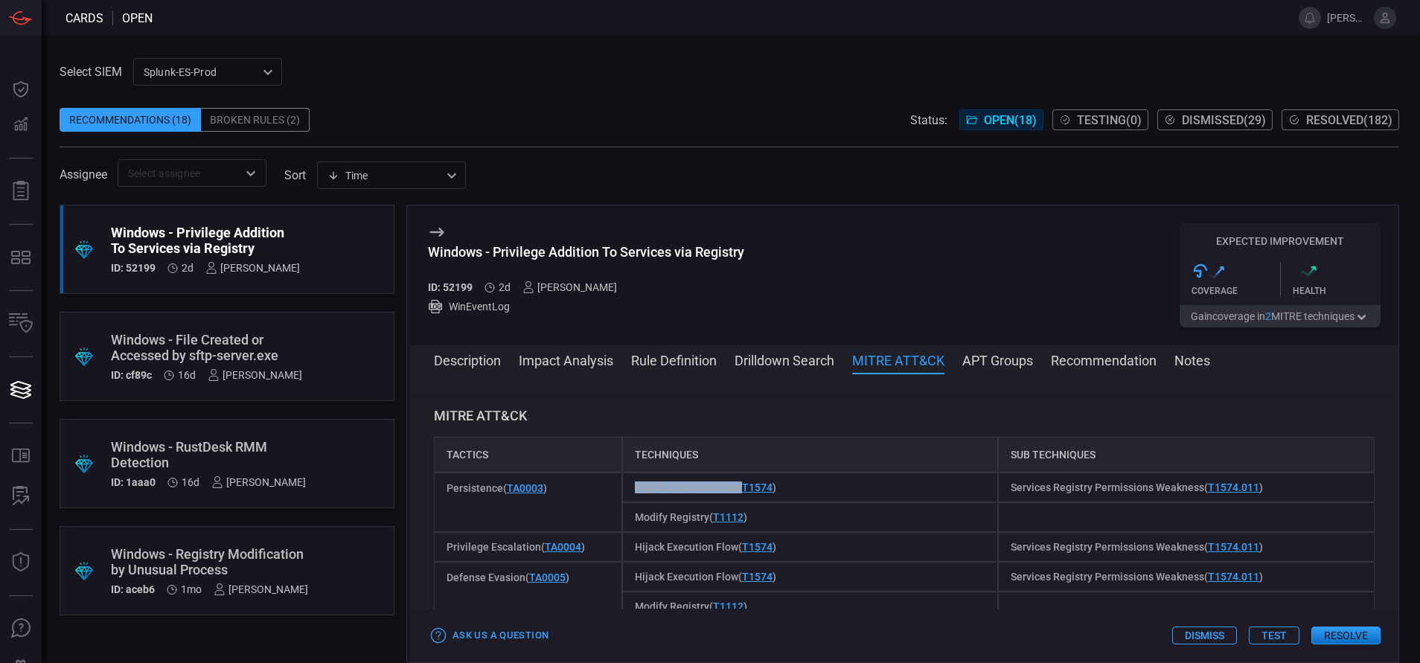
drag, startPoint x: 631, startPoint y: 485, endPoint x: 735, endPoint y: 488, distance: 105.0
click at [735, 488] on div "Hijack Execution Flow ( T1574 )" at bounding box center [810, 488] width 377 height 30
drag, startPoint x: 1001, startPoint y: 487, endPoint x: 1193, endPoint y: 487, distance: 192.1
click at [1193, 487] on span "Services Registry Permissions Weakness ( T1574.011 )" at bounding box center [1137, 488] width 252 height 12
drag, startPoint x: 632, startPoint y: 519, endPoint x: 704, endPoint y: 520, distance: 72.2
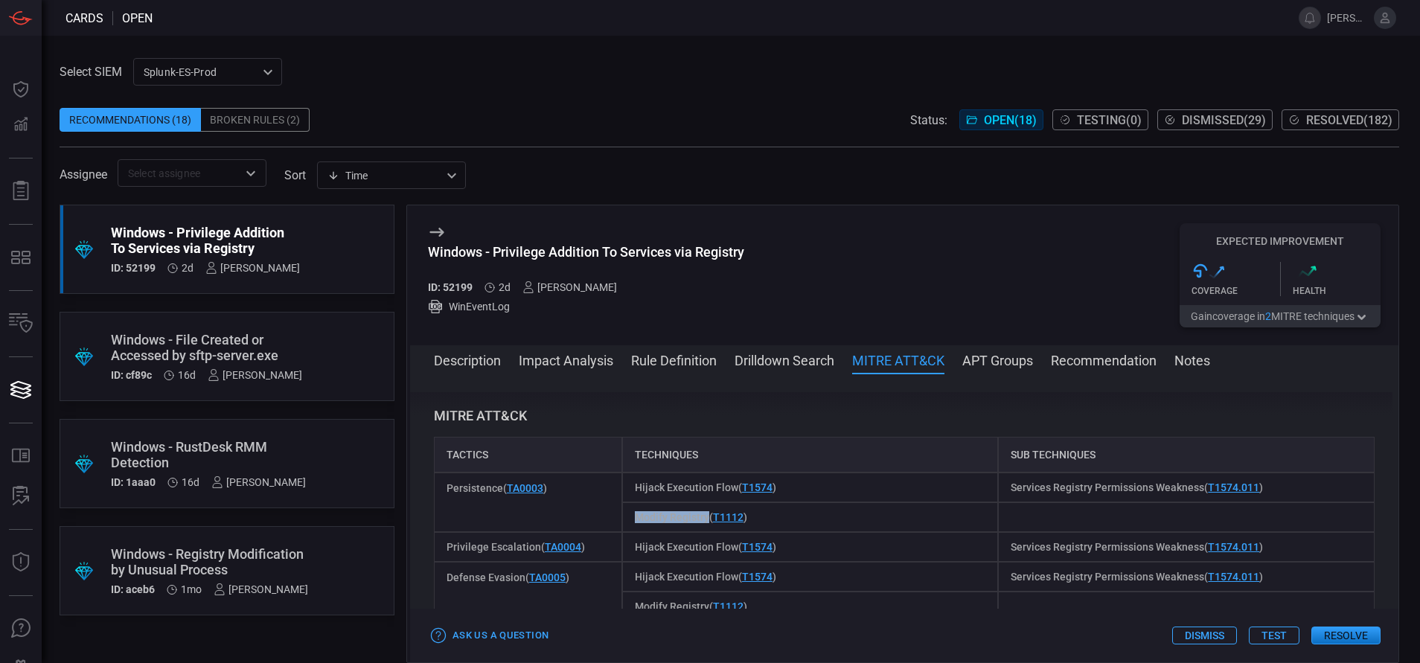
click at [704, 520] on span "Modify Registry ( T1112 )" at bounding box center [691, 517] width 112 height 12
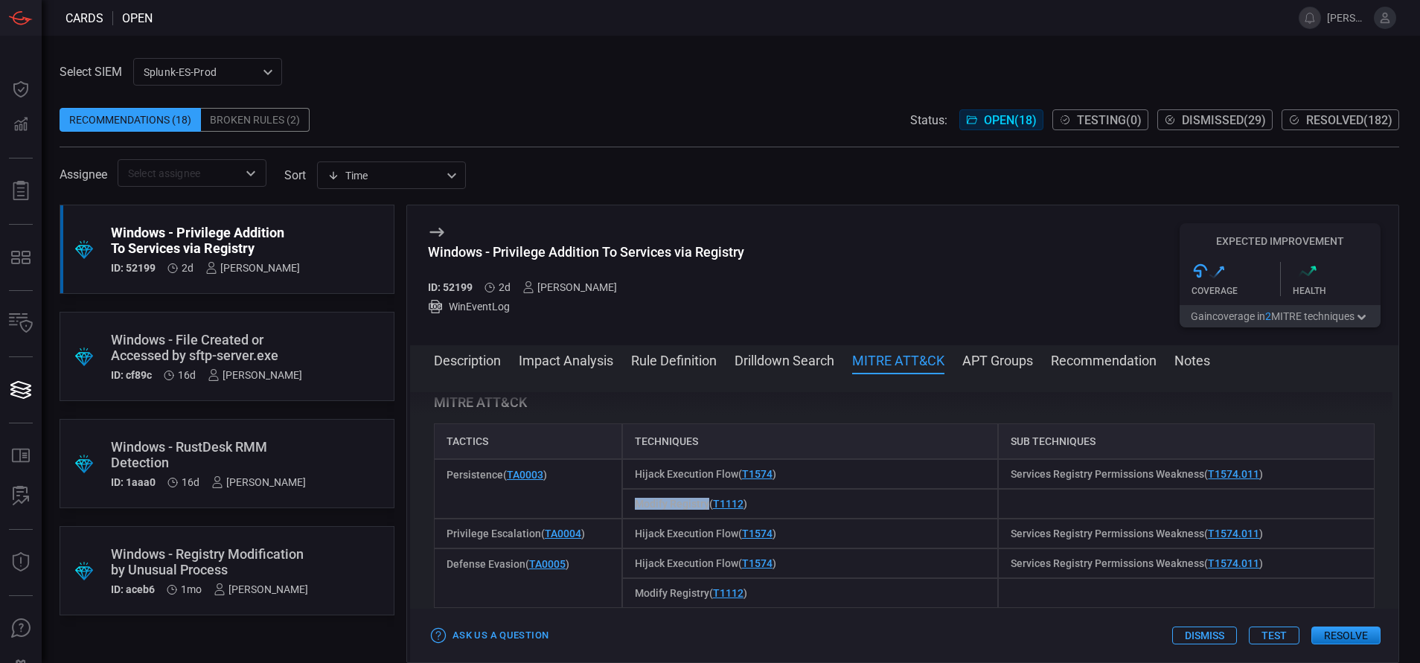
scroll to position [855, 0]
click at [678, 352] on button "Rule Definition" at bounding box center [674, 360] width 86 height 18
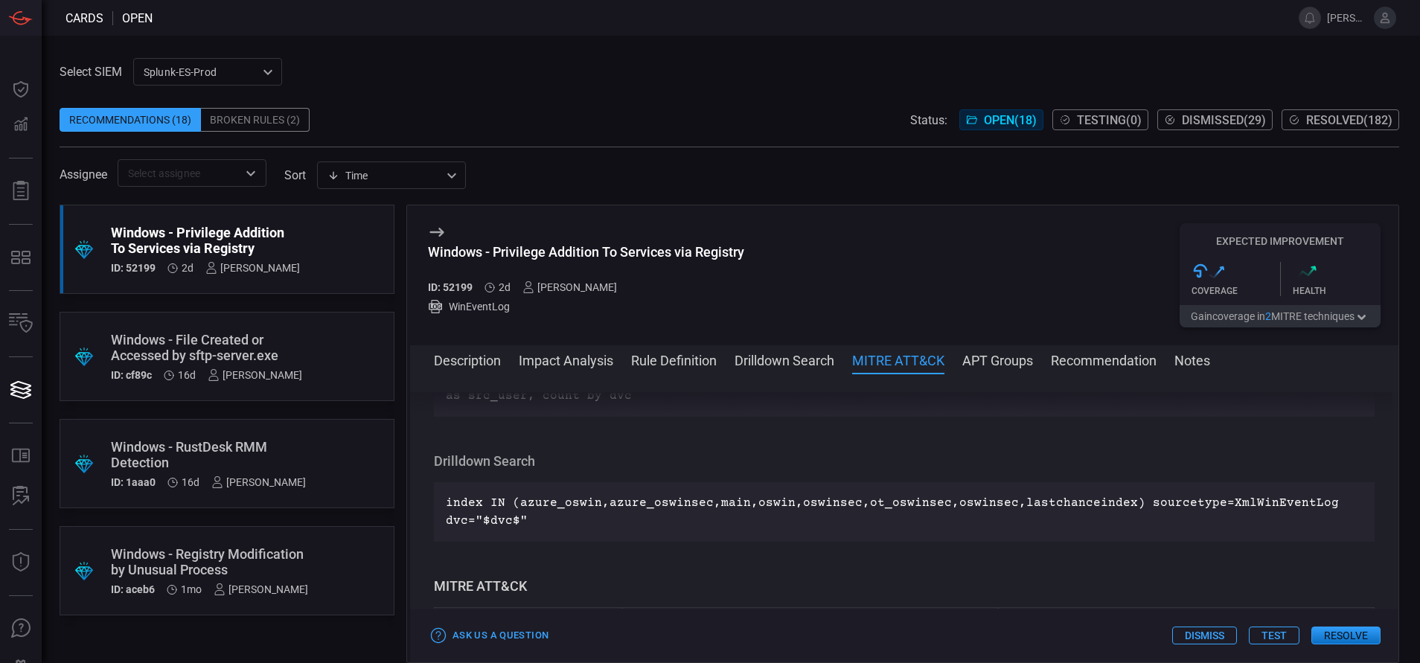
scroll to position [538, 0]
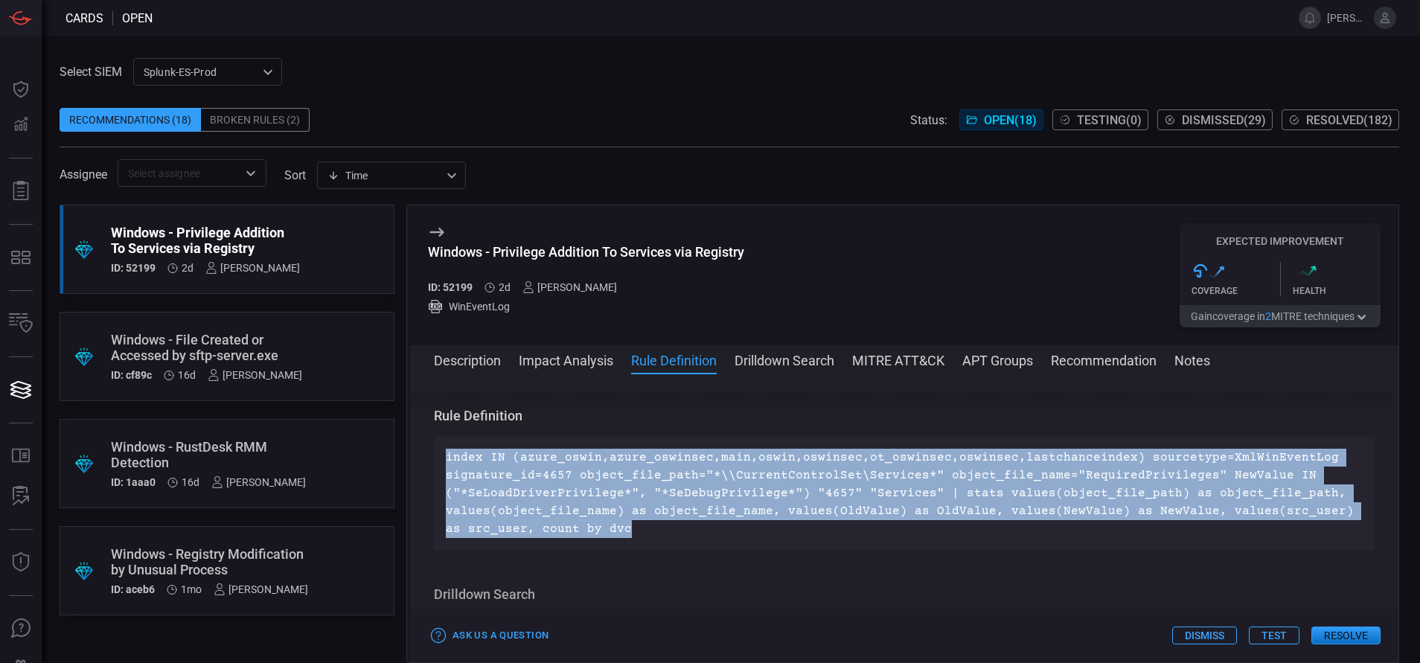
drag, startPoint x: 607, startPoint y: 526, endPoint x: 430, endPoint y: 456, distance: 191.5
click at [430, 456] on div "Description The \CurrentControlSet\Services registry path contains configuratio…" at bounding box center [904, 515] width 989 height 246
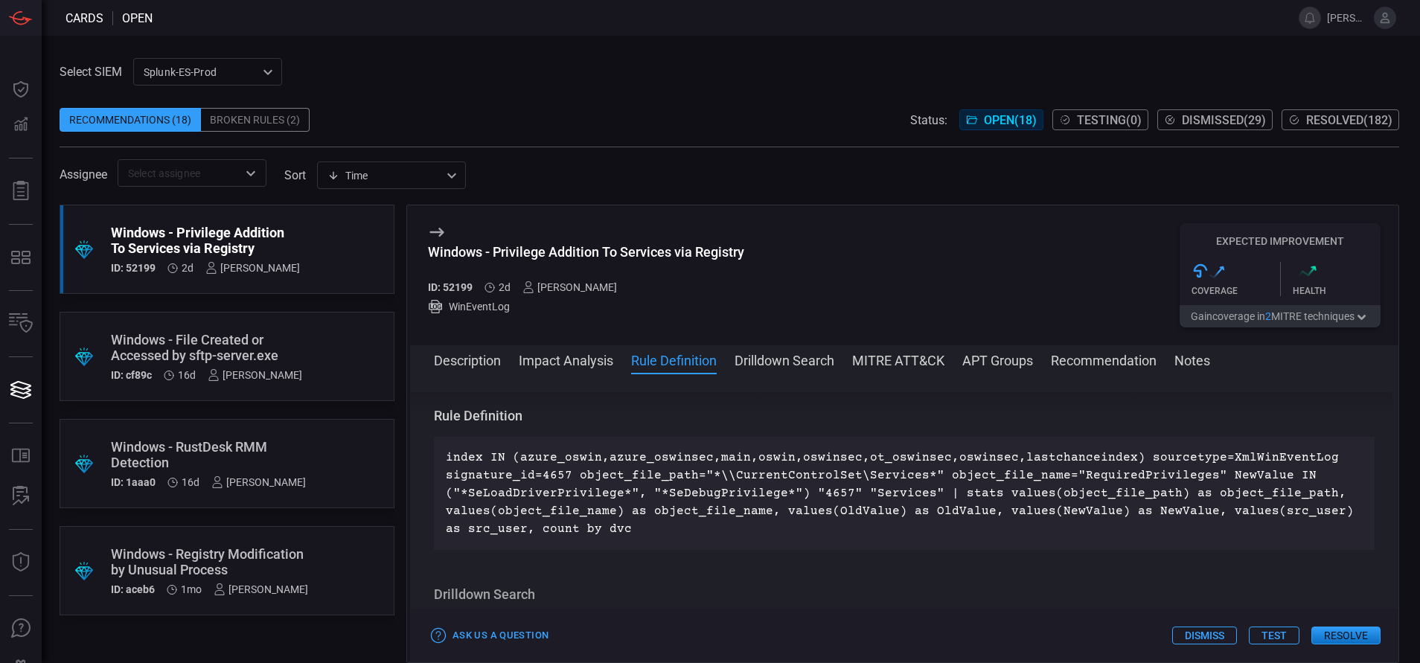
click at [808, 364] on button "Drilldown Search" at bounding box center [785, 360] width 100 height 18
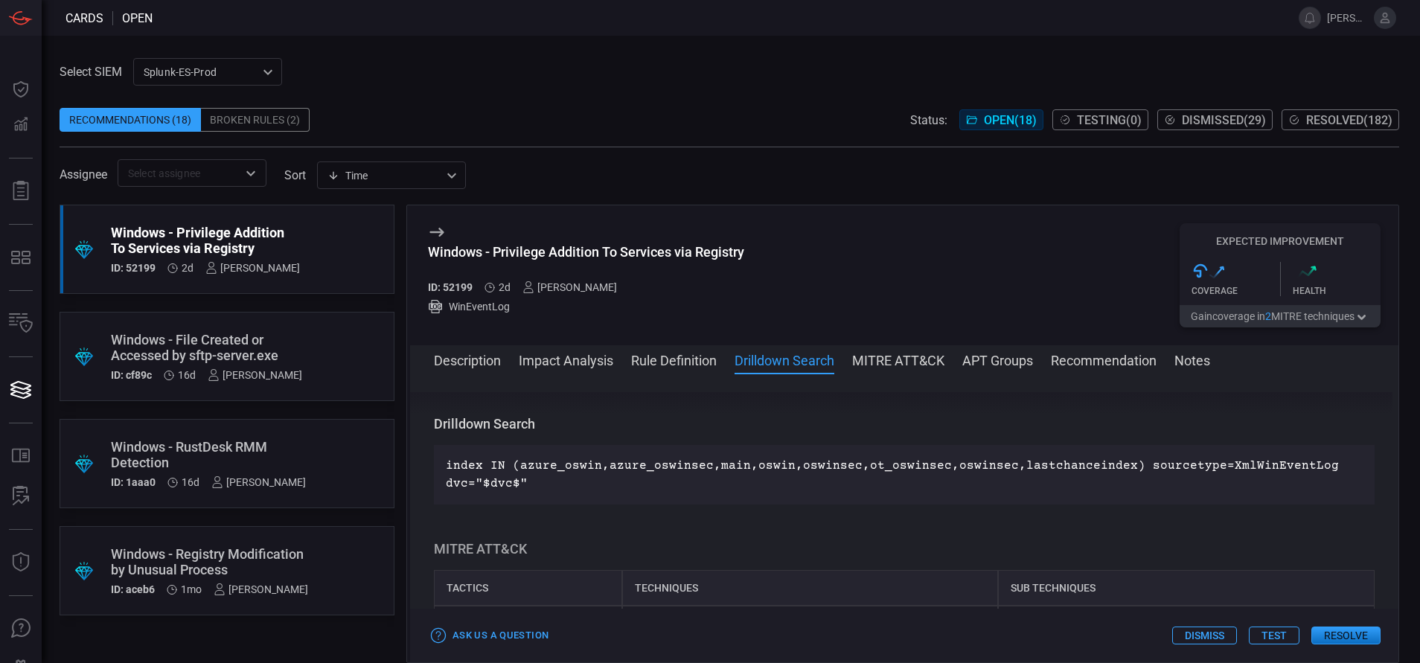
scroll to position [717, 0]
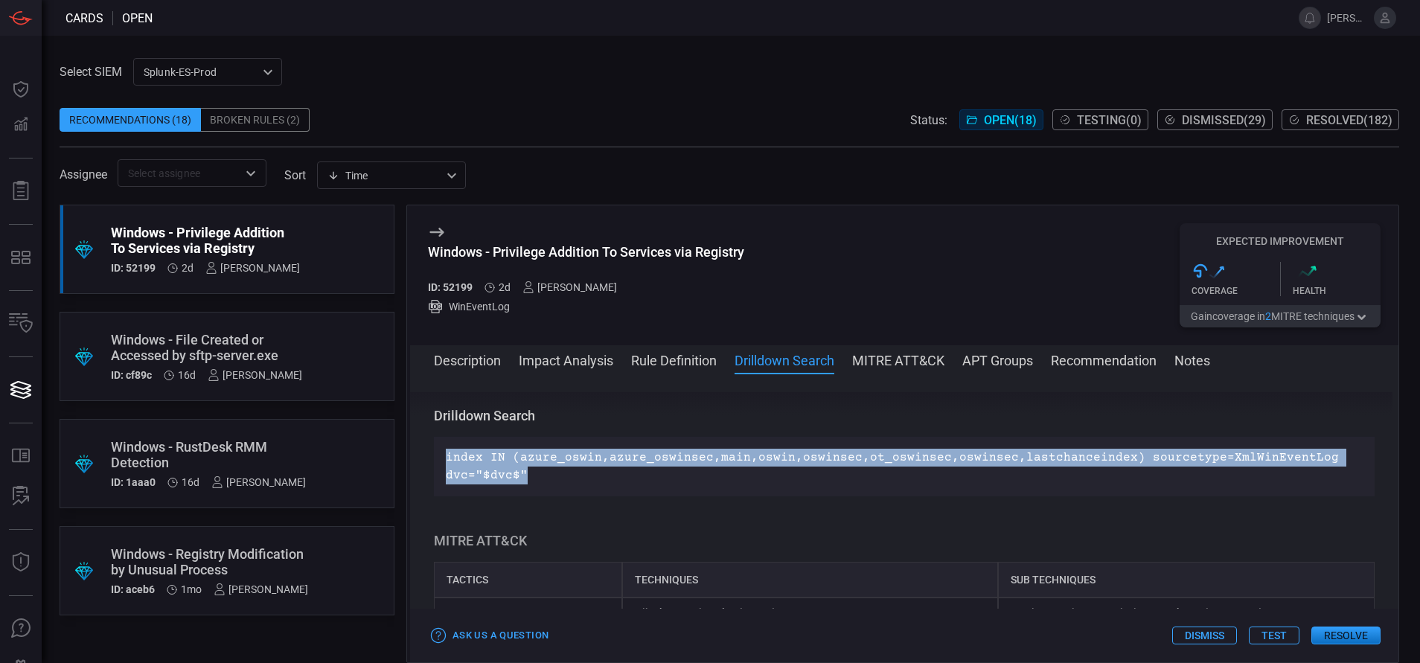
drag, startPoint x: 560, startPoint y: 474, endPoint x: 417, endPoint y: 459, distance: 143.8
click at [417, 459] on div "Description The \CurrentControlSet\Services registry path contains configuratio…" at bounding box center [904, 515] width 989 height 246
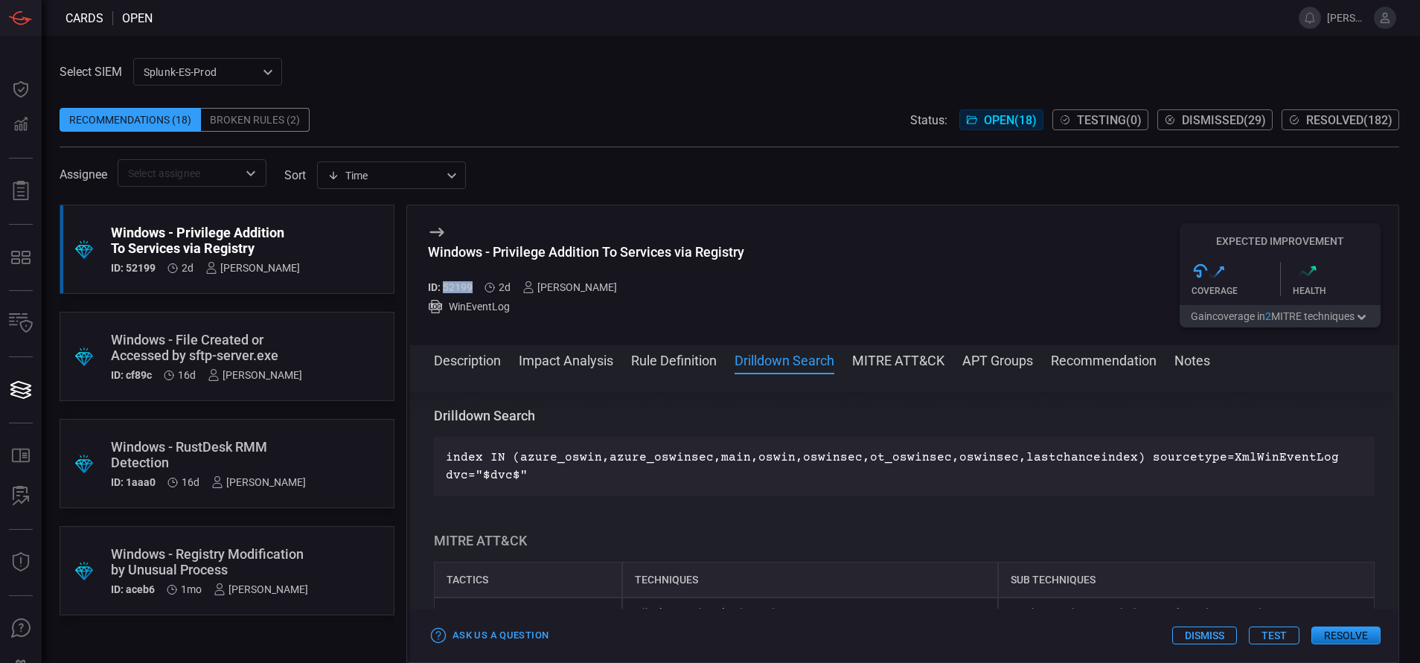
drag, startPoint x: 473, startPoint y: 288, endPoint x: 446, endPoint y: 290, distance: 27.6
click at [446, 290] on div "ID: 52199 2d [PERSON_NAME]" at bounding box center [586, 287] width 316 height 12
click at [470, 365] on button "Description" at bounding box center [467, 360] width 67 height 18
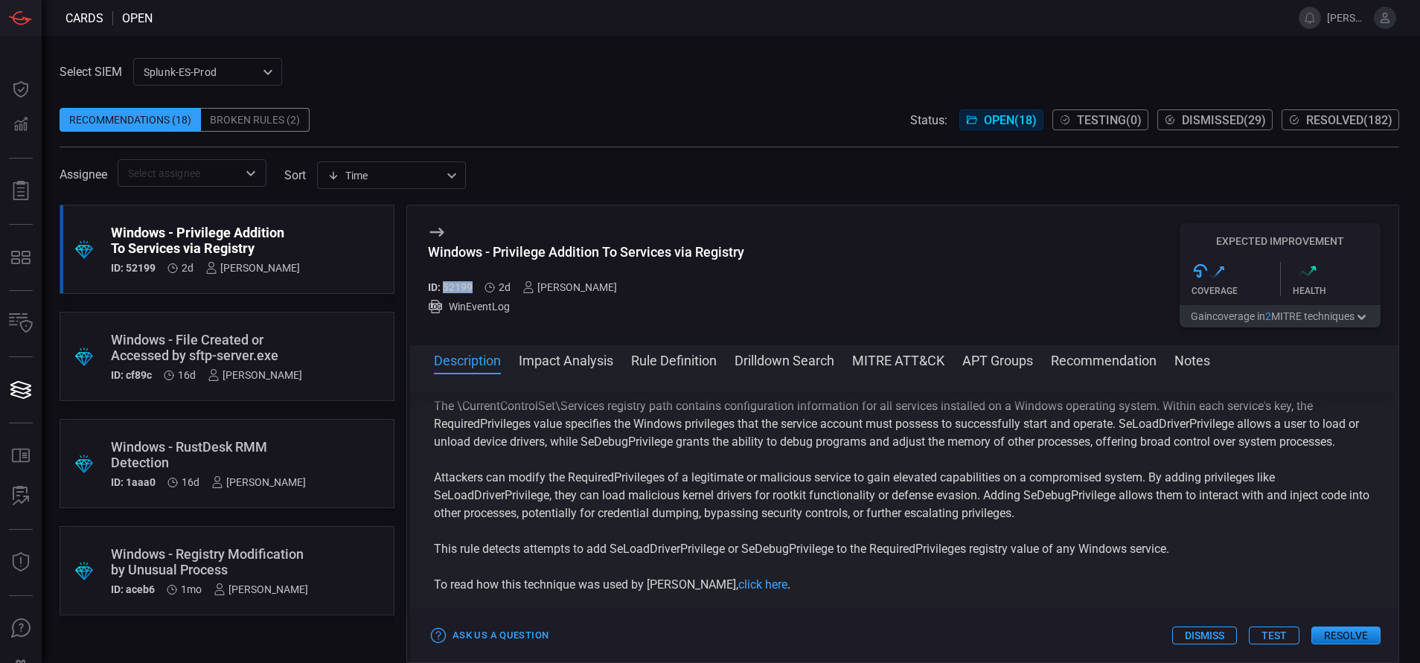
scroll to position [27, 0]
click at [738, 584] on link "click here" at bounding box center [762, 582] width 49 height 14
click at [683, 363] on button "Rule Definition" at bounding box center [674, 360] width 86 height 18
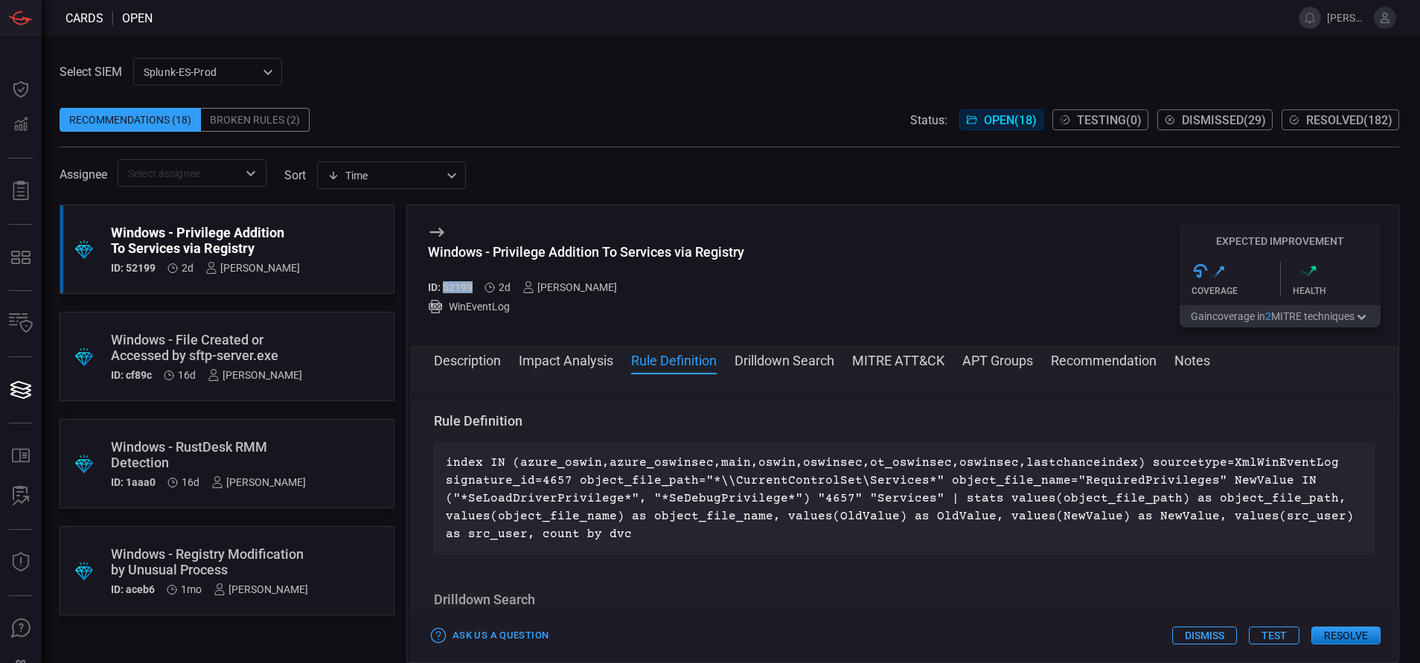
scroll to position [538, 0]
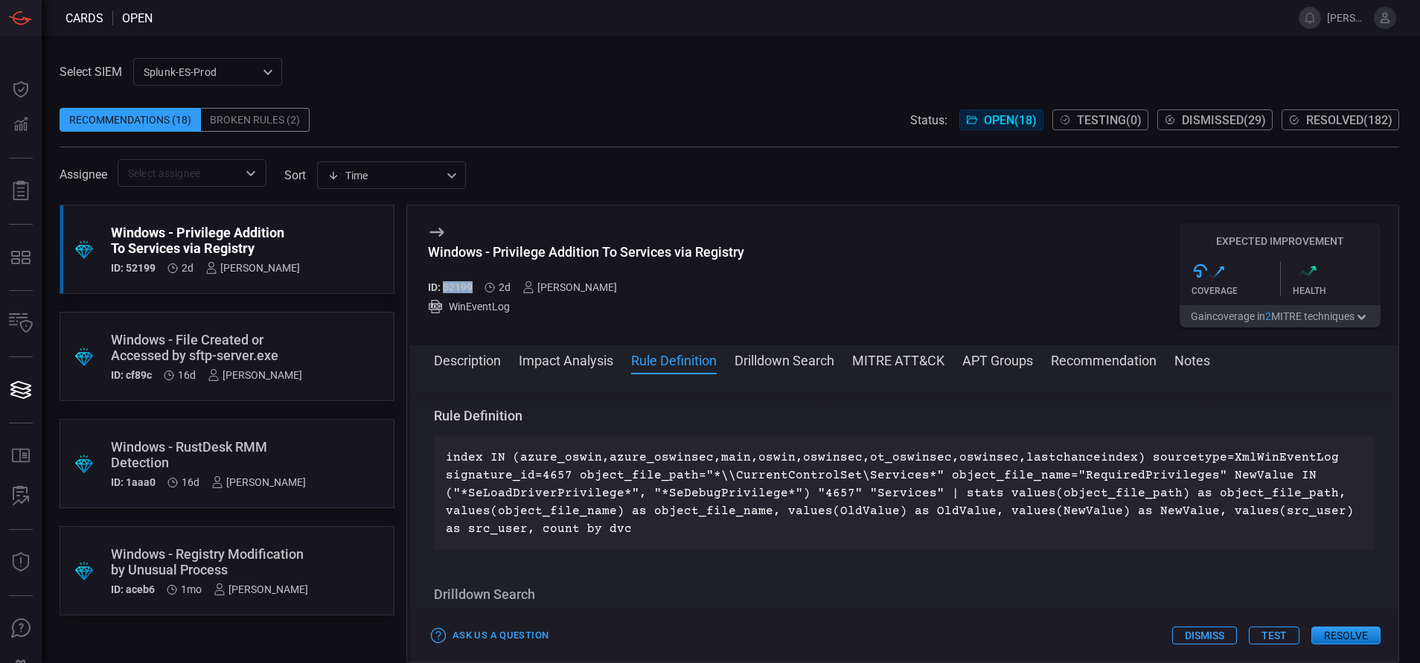
click at [487, 368] on button "Description" at bounding box center [467, 360] width 67 height 18
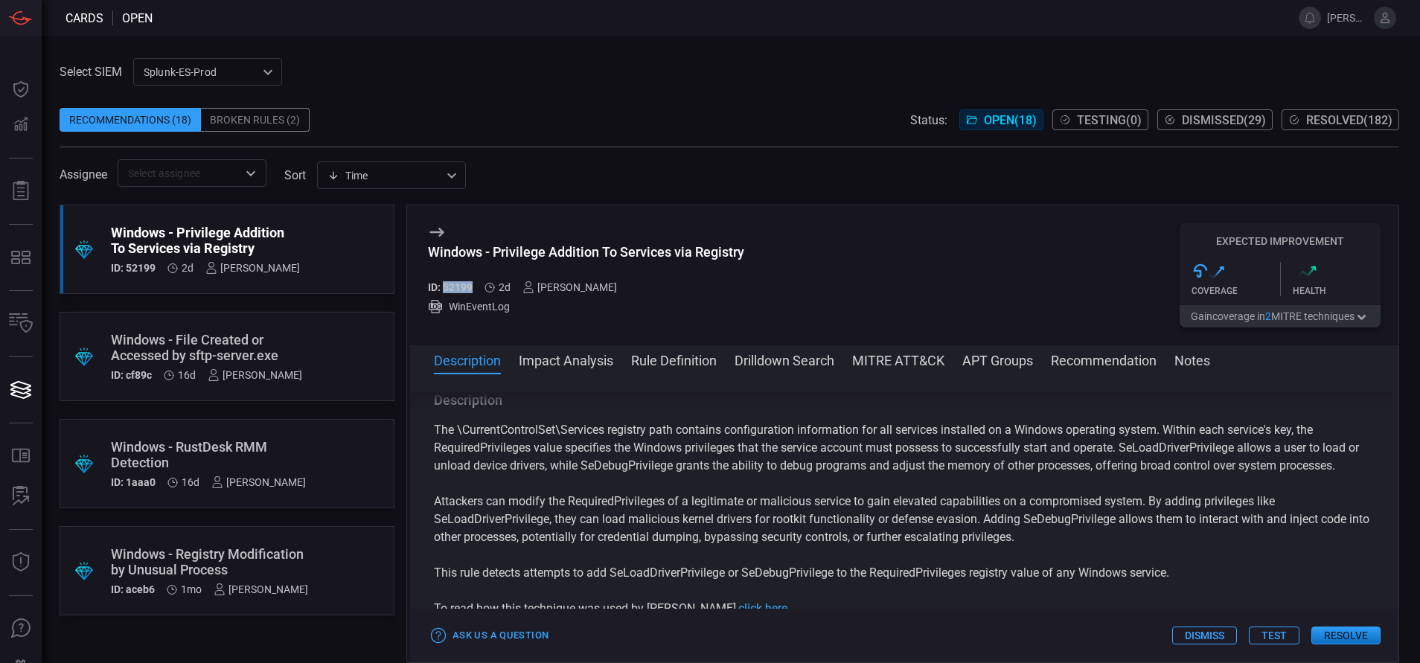
scroll to position [0, 0]
click at [905, 363] on button "MITRE ATT&CK" at bounding box center [898, 360] width 92 height 18
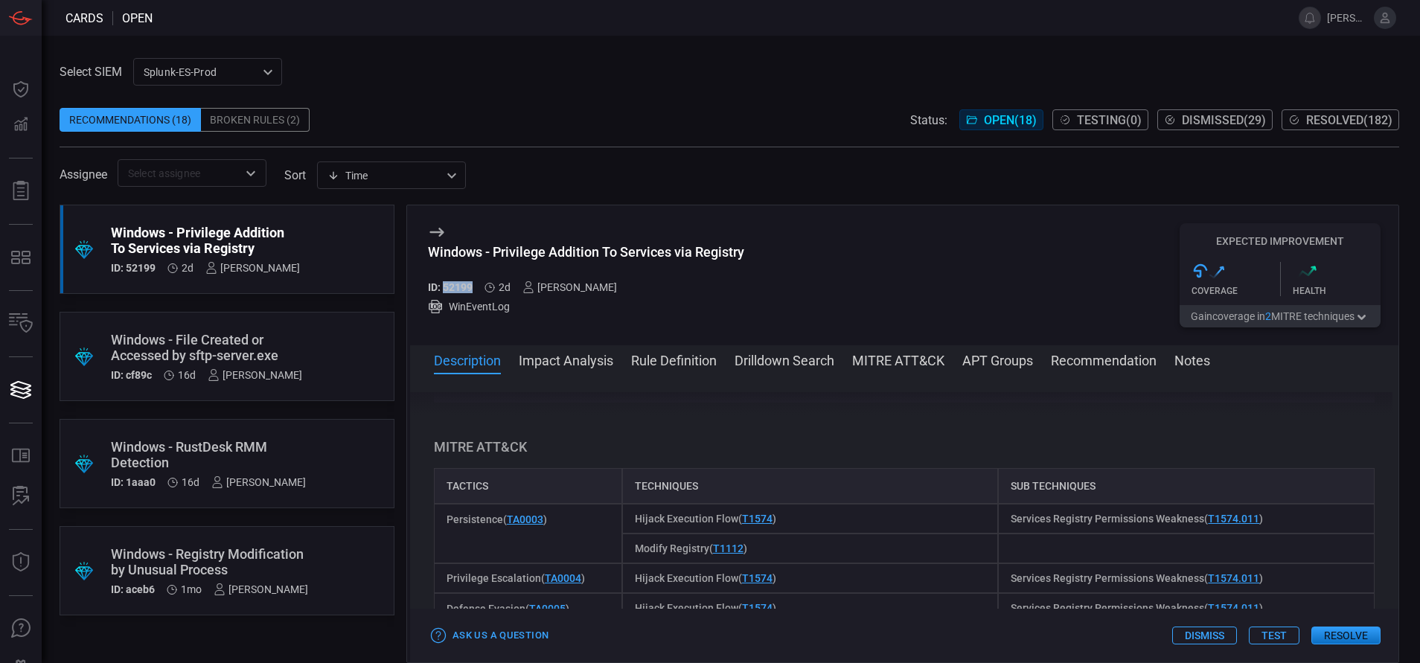
scroll to position [842, 0]
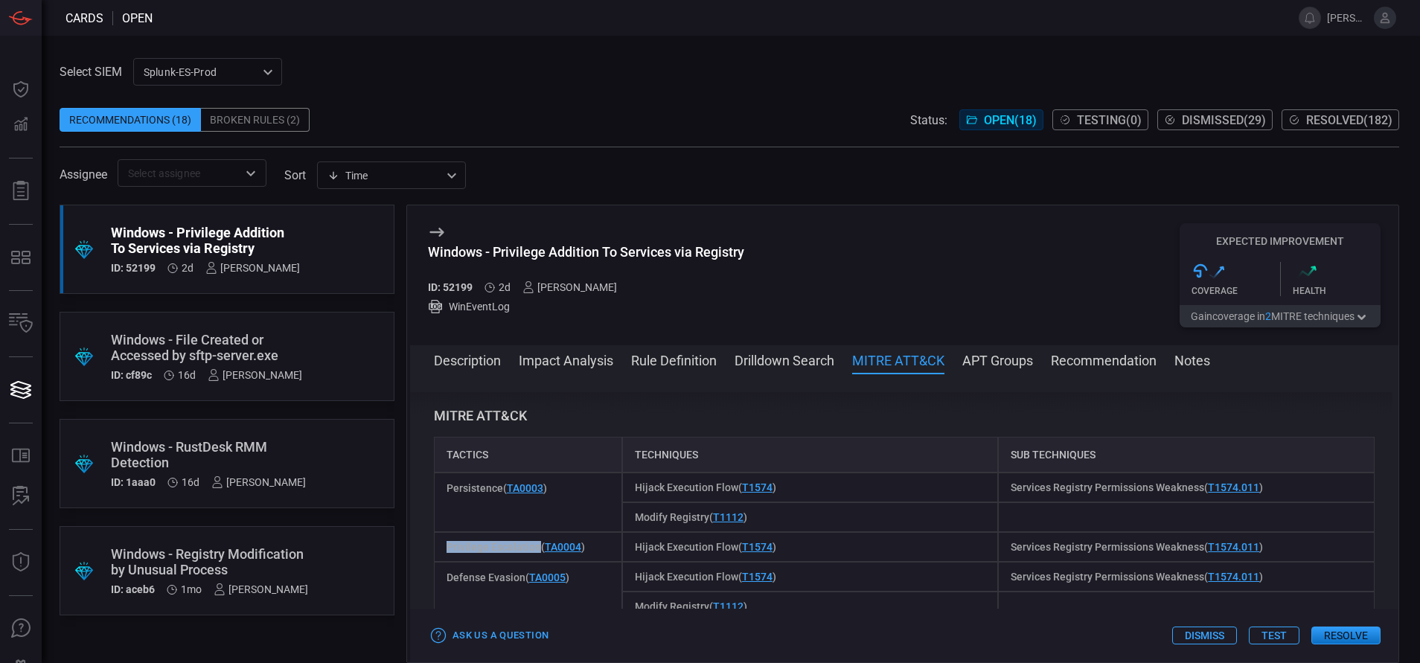
drag, startPoint x: 537, startPoint y: 545, endPoint x: 447, endPoint y: 549, distance: 89.4
click at [447, 549] on span "Privilege Escalation ( TA0004 )" at bounding box center [516, 547] width 138 height 12
click at [1330, 633] on button "Resolve" at bounding box center [1346, 636] width 69 height 18
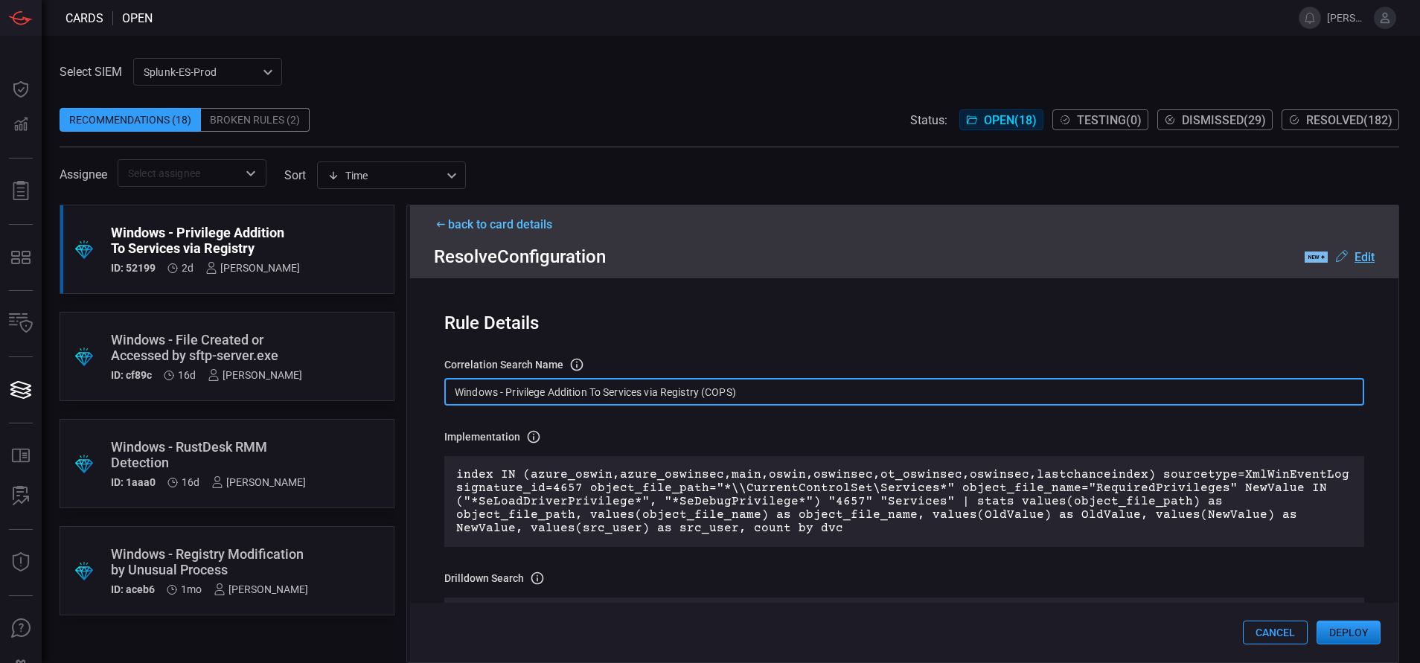
click at [753, 395] on input "Windows - Privilege Addition To Services via Registry (COPS)" at bounding box center [904, 392] width 920 height 28
paste input "Reg - Privilege Addition to Services via Registry"
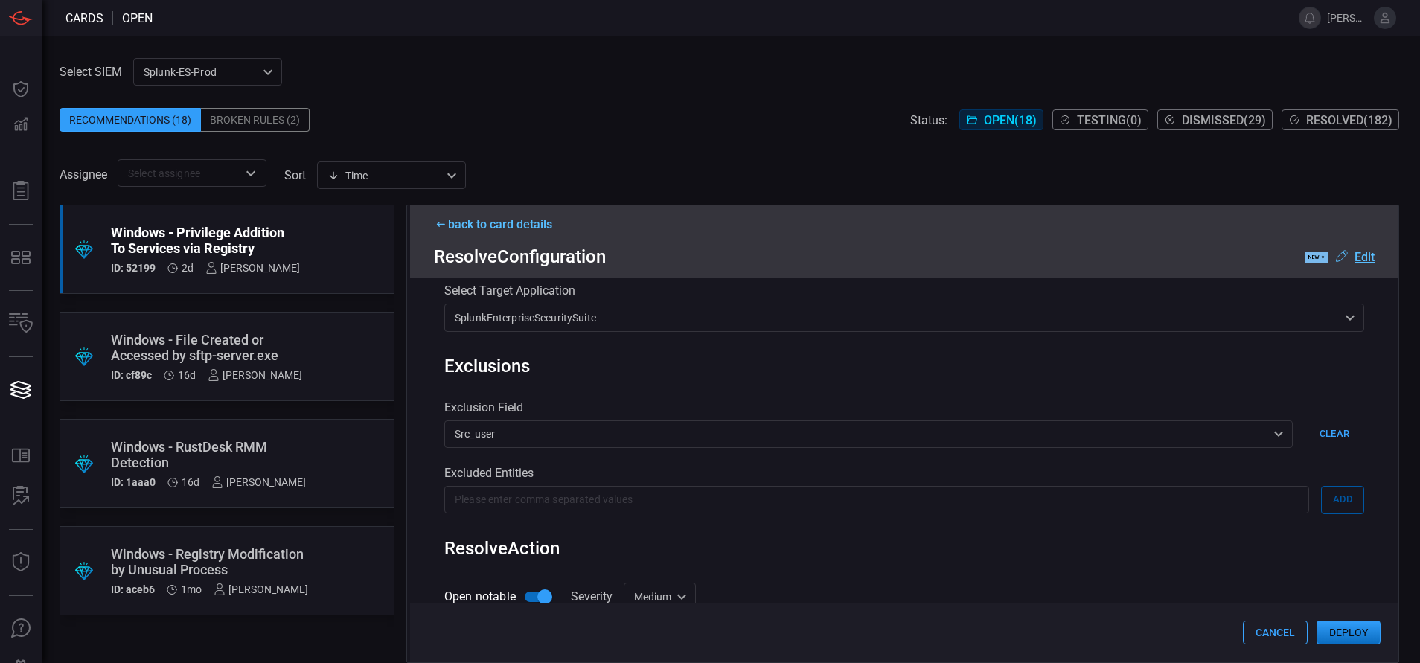
scroll to position [700, 0]
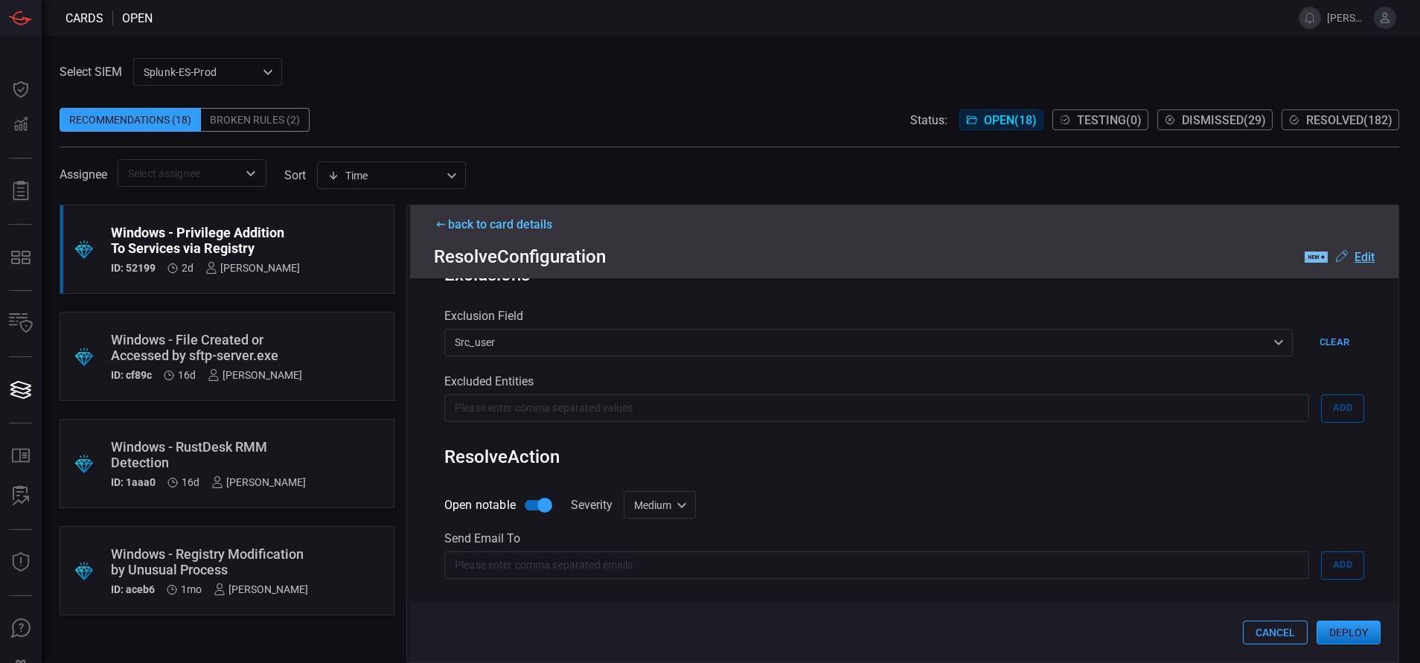
type input "Win Reg - Privilege Addition to Services via Registry"
click at [675, 502] on div "Medium medium ​" at bounding box center [660, 505] width 72 height 28
click at [655, 555] on li "Low" at bounding box center [661, 559] width 89 height 25
type input "low"
click at [1354, 641] on button "Deploy" at bounding box center [1349, 633] width 64 height 24
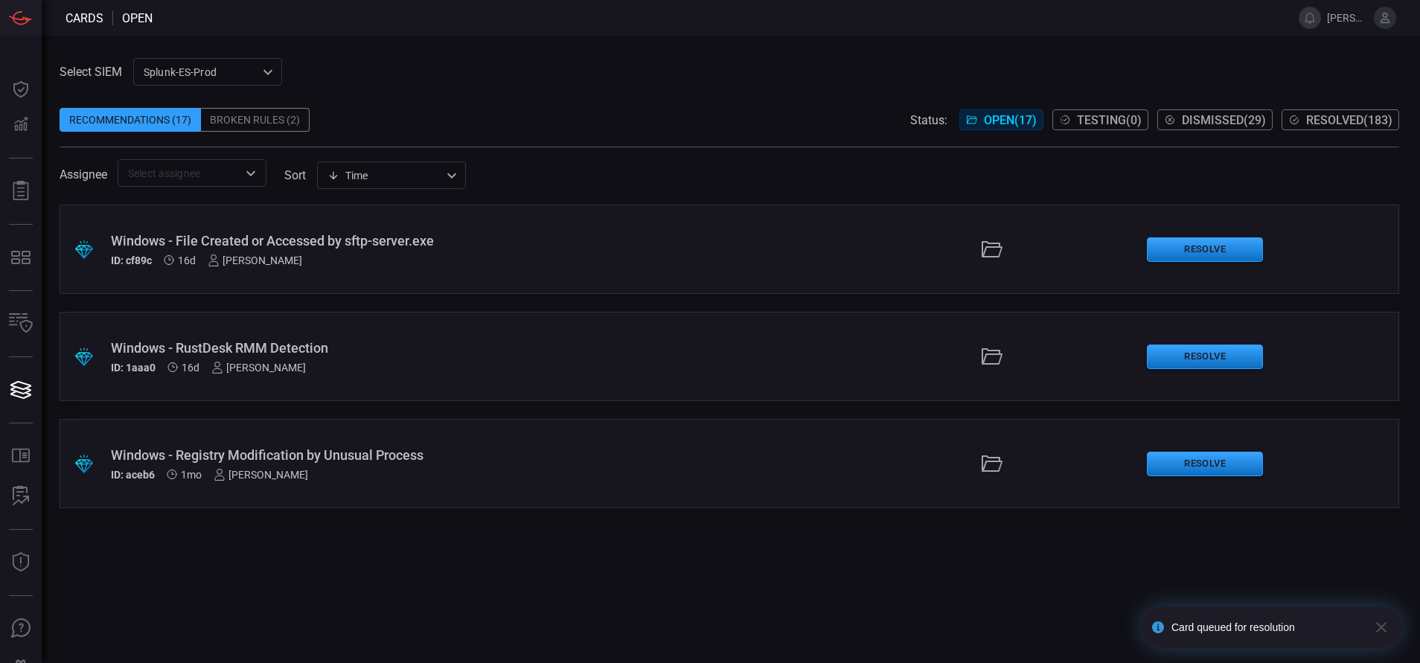
click at [1306, 117] on span "Resolved ( 183 )" at bounding box center [1349, 120] width 86 height 14
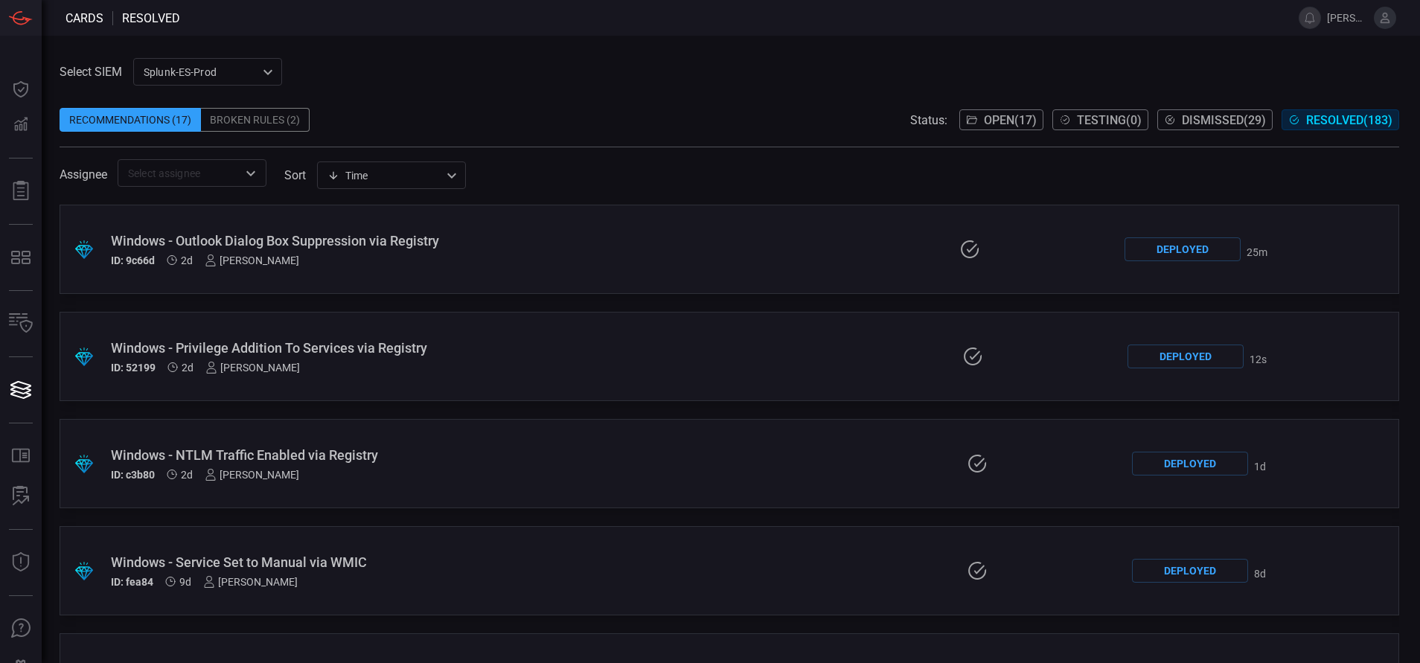
click at [625, 356] on div ".suggested_cards_icon{fill:url(#suggested_cards_icon);} Windows - Privilege Add…" at bounding box center [730, 356] width 1340 height 89
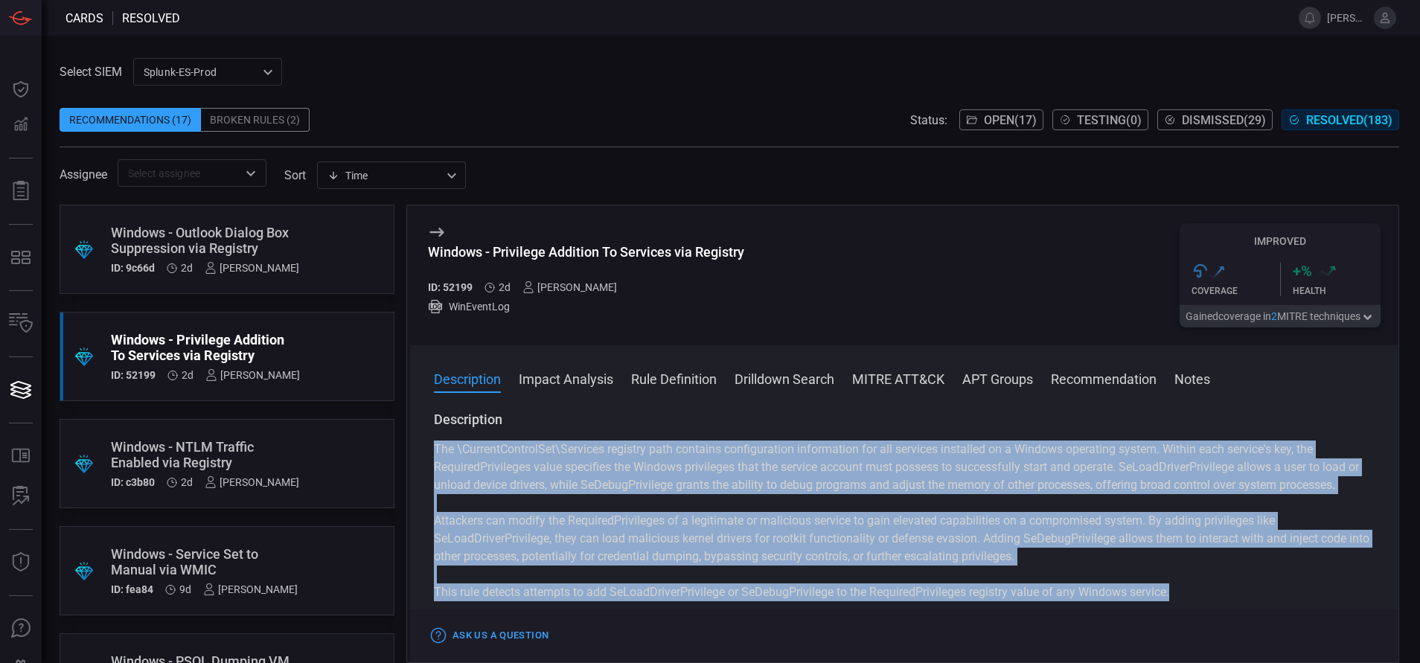
drag, startPoint x: 434, startPoint y: 445, endPoint x: 1176, endPoint y: 598, distance: 757.7
click at [1176, 598] on div "The \CurrentControlSet\Services registry path contains configuration informatio…" at bounding box center [904, 539] width 941 height 197
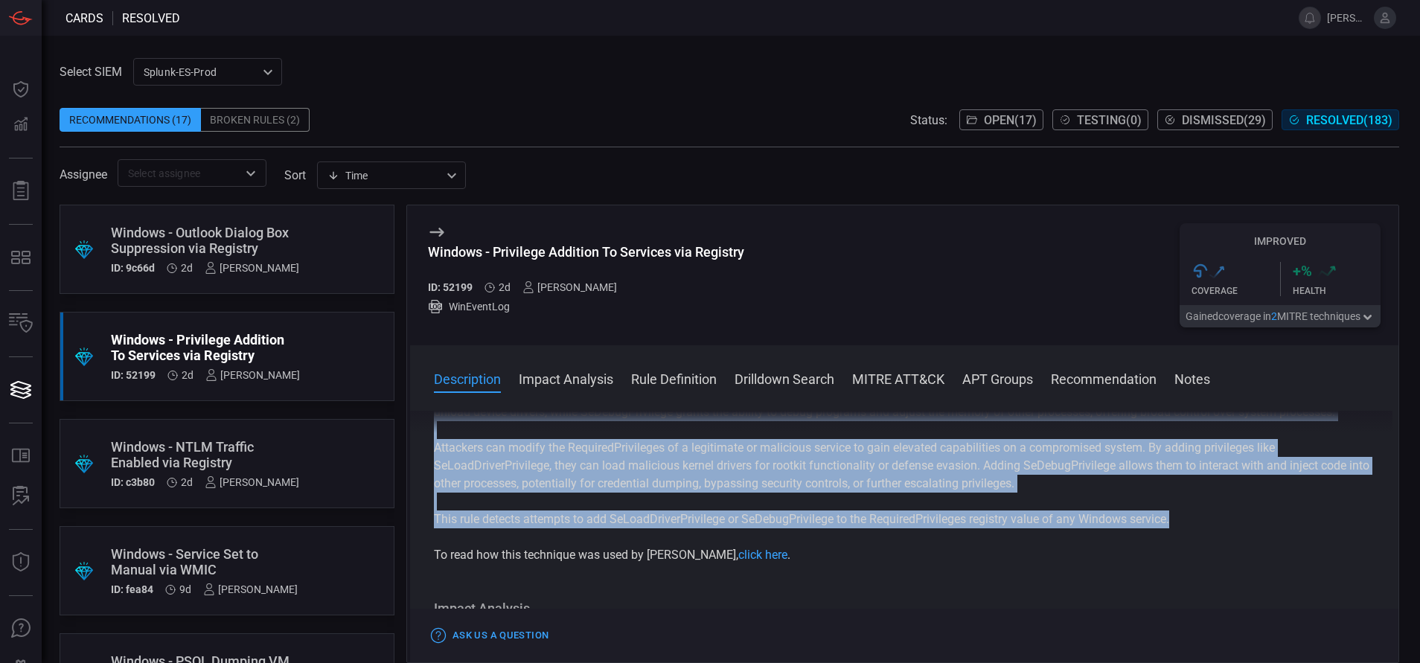
scroll to position [33, 0]
